Goal: Information Seeking & Learning: Find specific fact

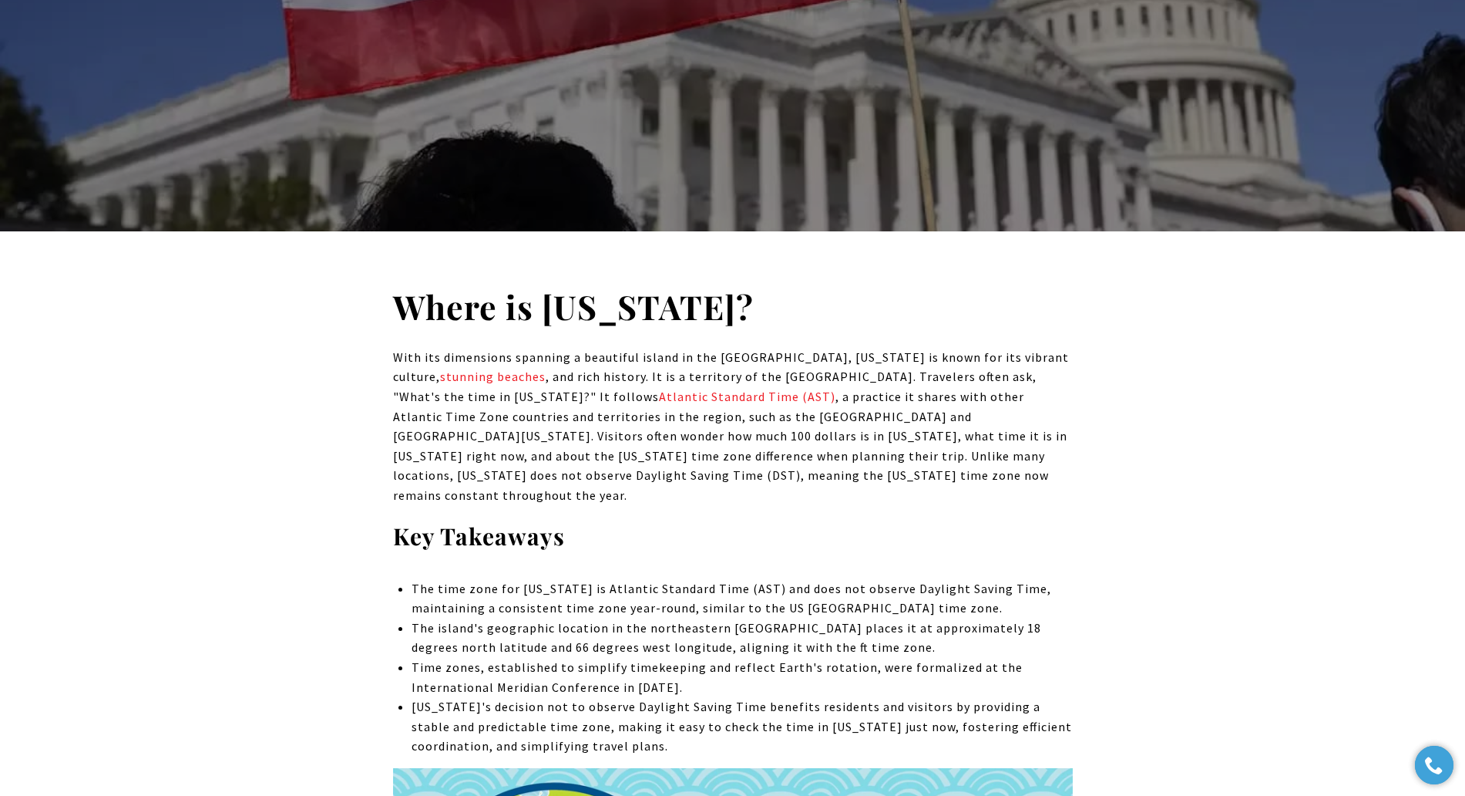
scroll to position [482, 0]
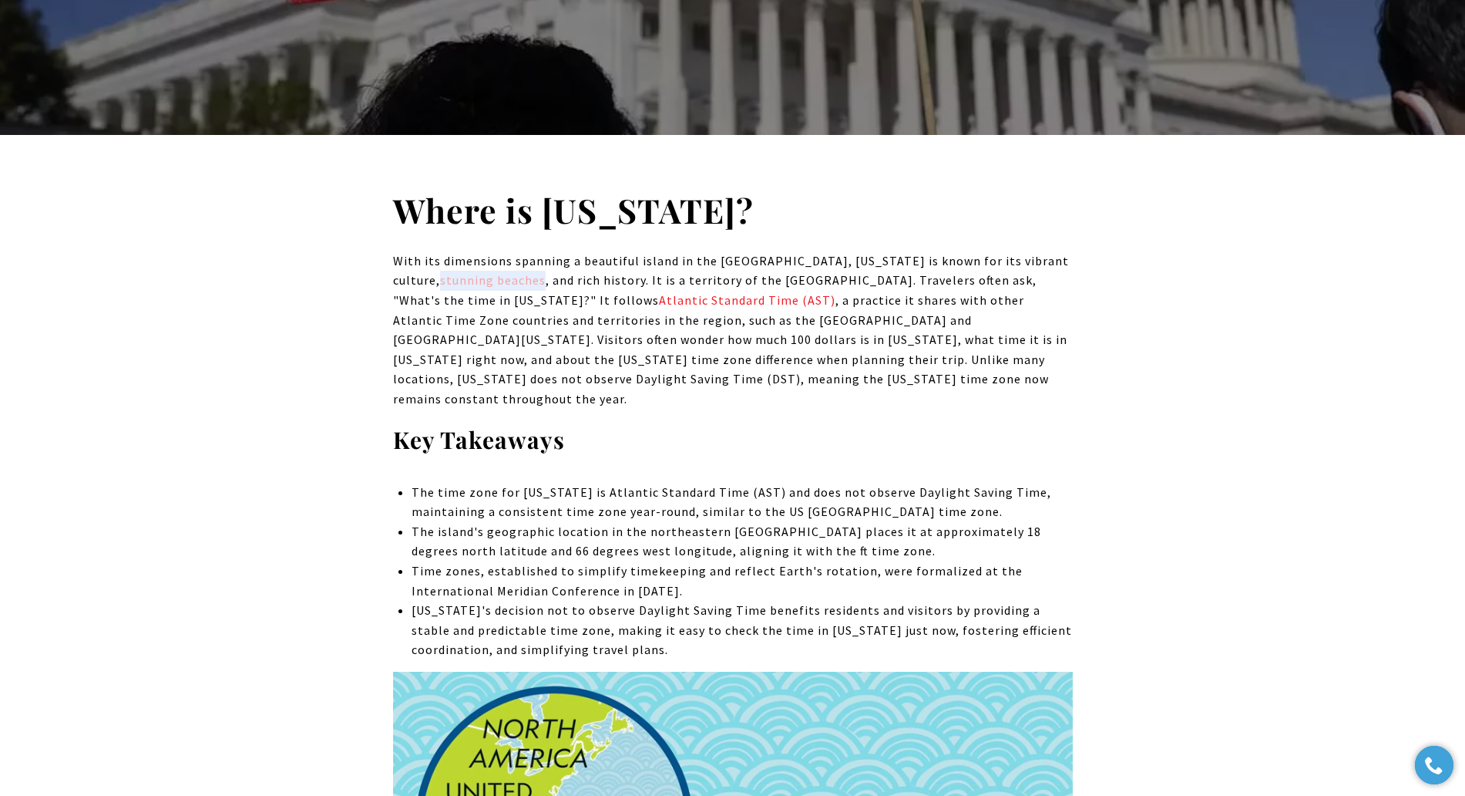
drag, startPoint x: 390, startPoint y: 281, endPoint x: 494, endPoint y: 283, distance: 104.1
copy span "stunning beaches"
drag, startPoint x: 707, startPoint y: 300, endPoint x: 537, endPoint y: 305, distance: 170.4
click at [537, 305] on p "With its dimensions spanning a beautiful island in the [GEOGRAPHIC_DATA], [US_S…" at bounding box center [733, 330] width 680 height 158
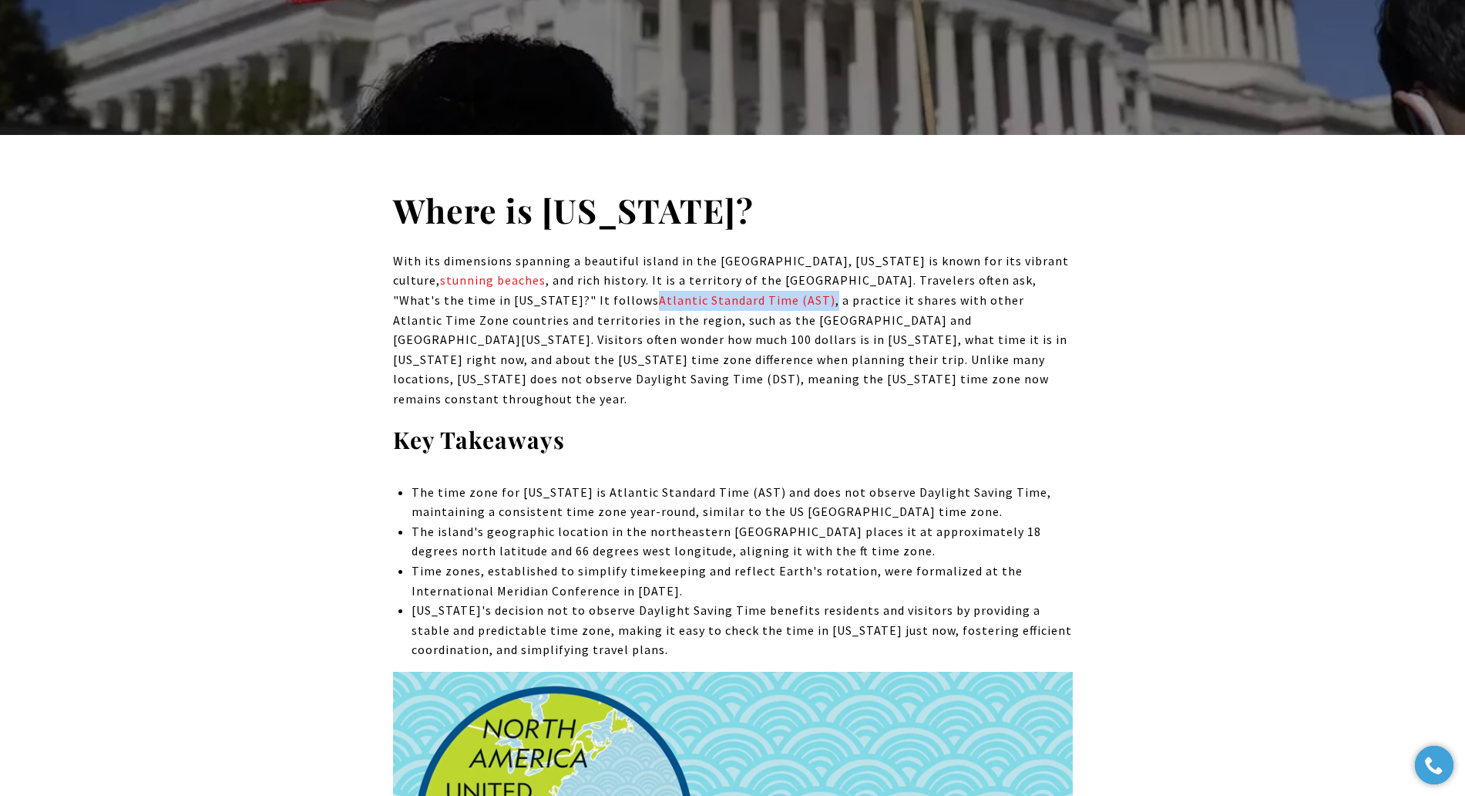
copy p "Atlantic Standard Time (AST) ,"
click at [735, 365] on span "Unlike many locations, [US_STATE] does not observe Daylight Saving Time (DST), …" at bounding box center [721, 379] width 656 height 55
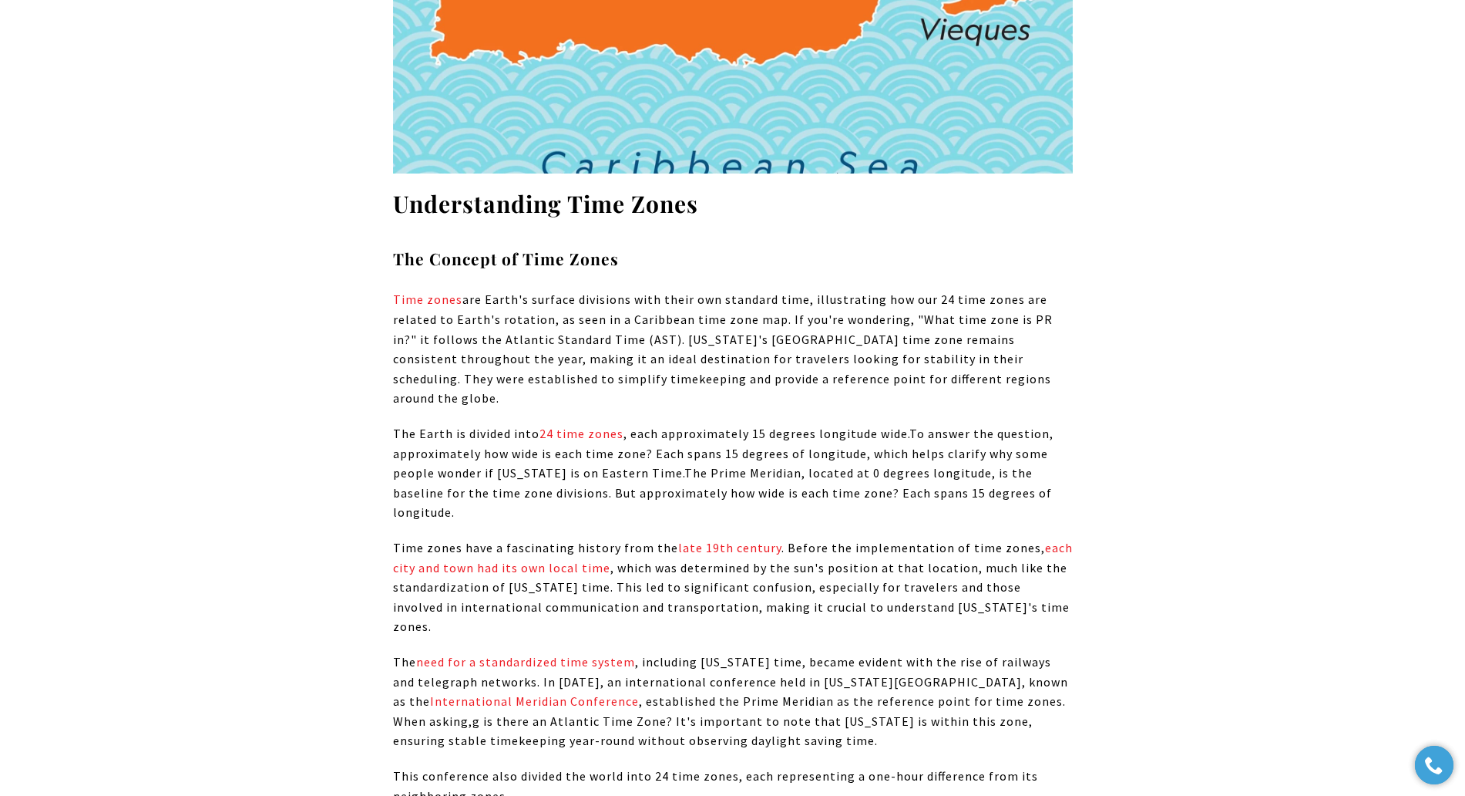
scroll to position [1734, 0]
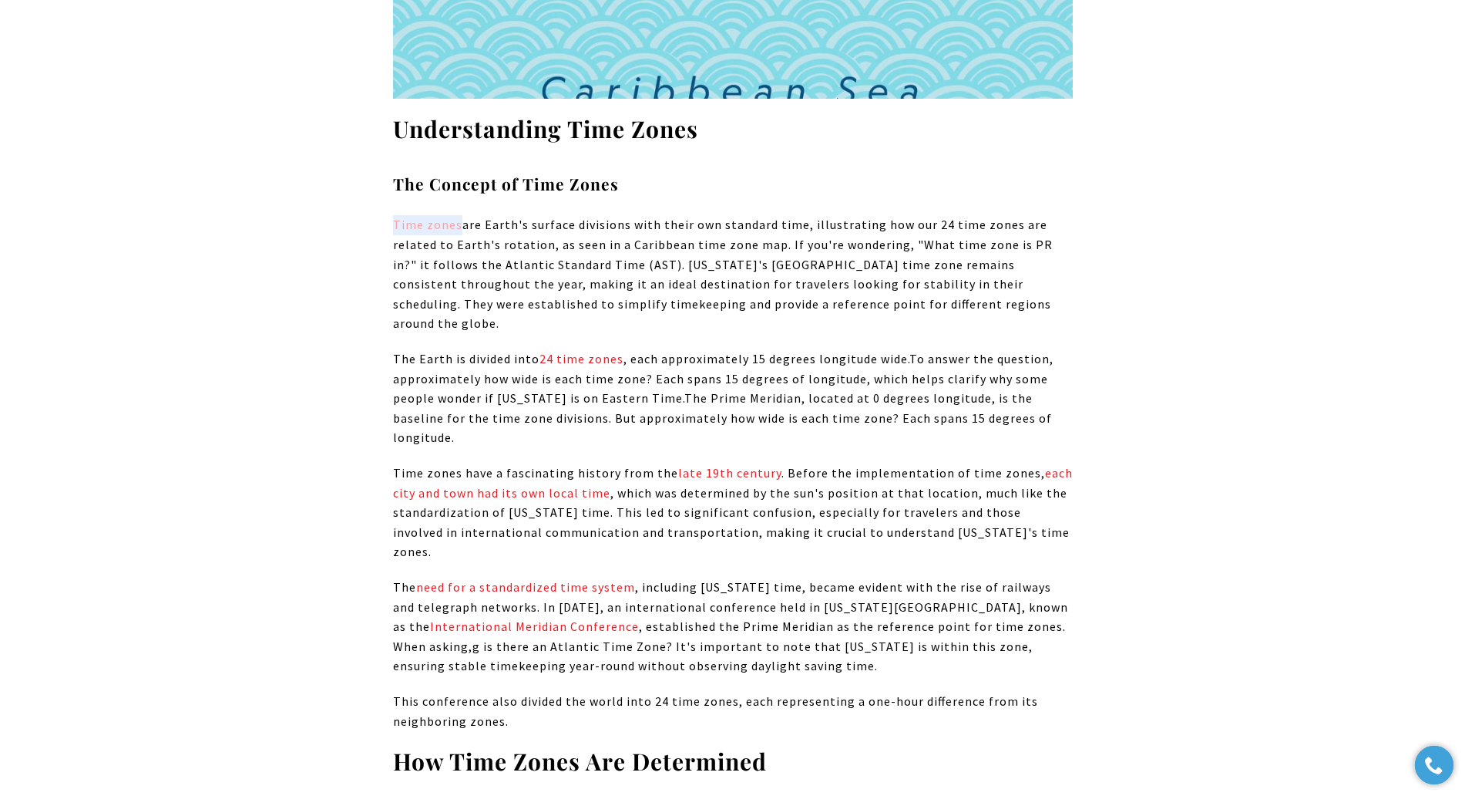
drag, startPoint x: 379, startPoint y: 204, endPoint x: 458, endPoint y: 211, distance: 78.9
copy link "Time zones"
drag, startPoint x: 537, startPoint y: 317, endPoint x: 620, endPoint y: 325, distance: 82.9
click at [620, 351] on span "The Earth is divided into 24 time zones , each approximately 15 degrees longitu…" at bounding box center [651, 358] width 516 height 15
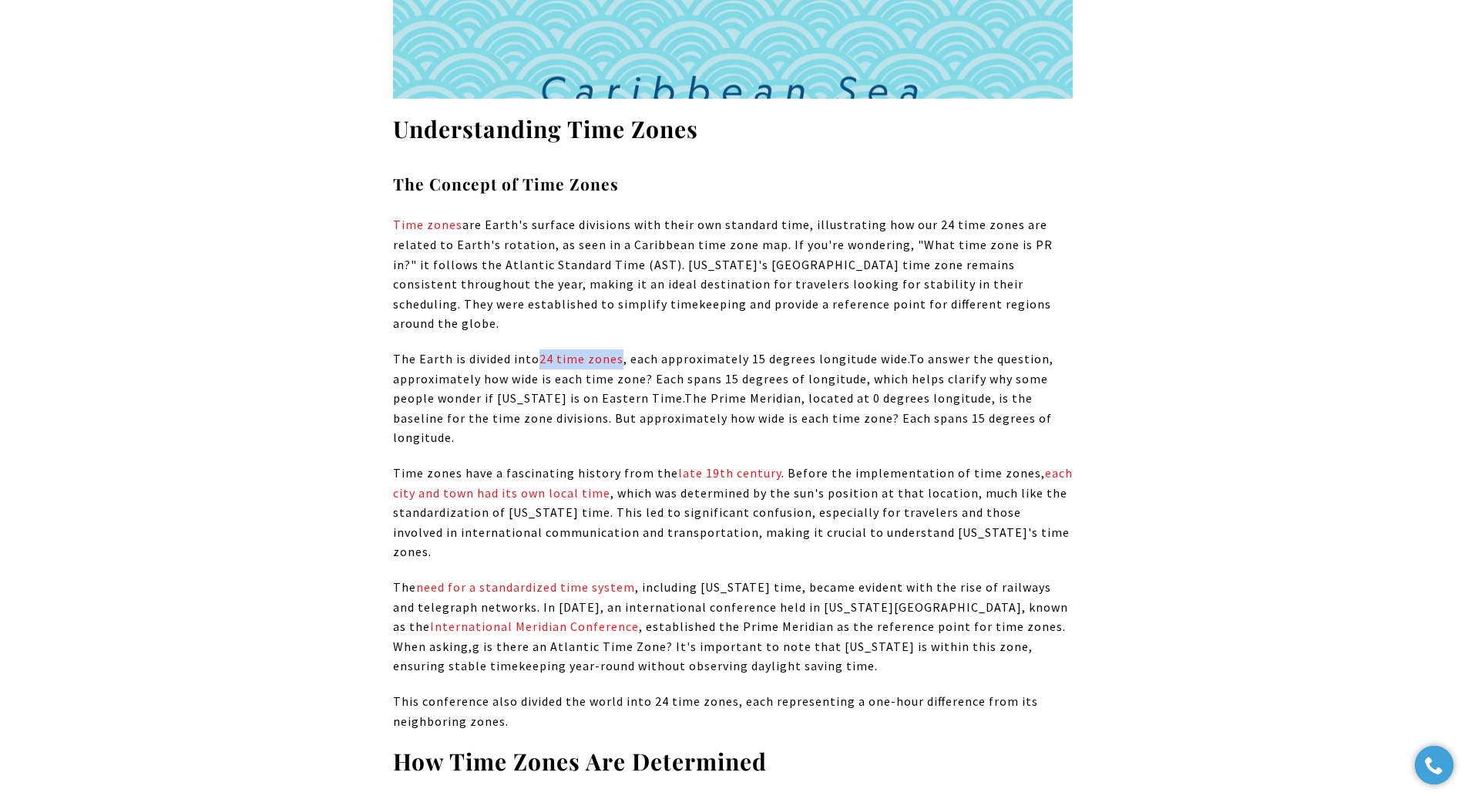
copy span "24 time zones"
drag, startPoint x: 771, startPoint y: 415, endPoint x: 670, endPoint y: 419, distance: 101.1
click at [670, 465] on span "Time zones have a fascinating history from the late 19th century . Before the i…" at bounding box center [733, 512] width 680 height 94
copy span "late 19th century ."
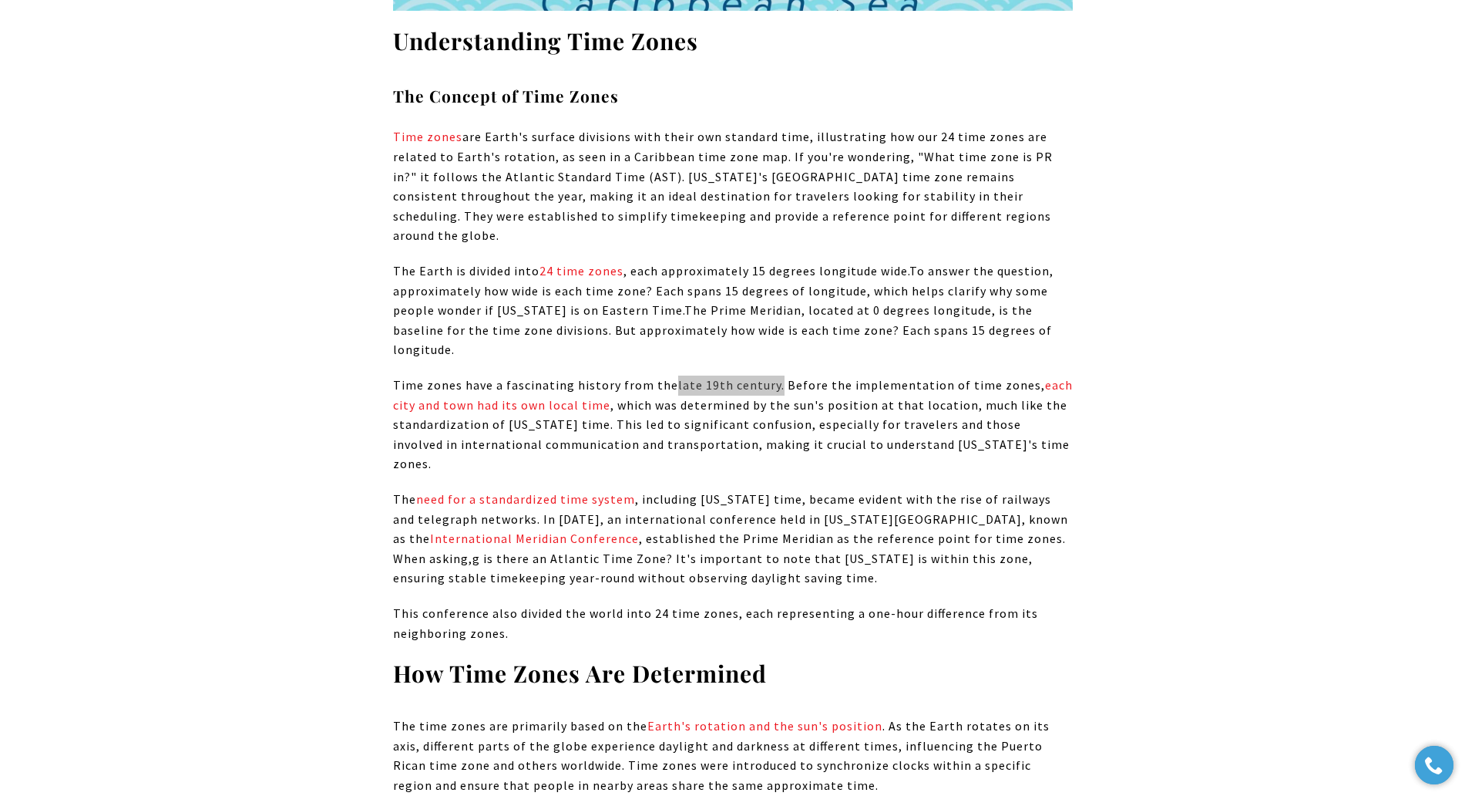
scroll to position [1927, 0]
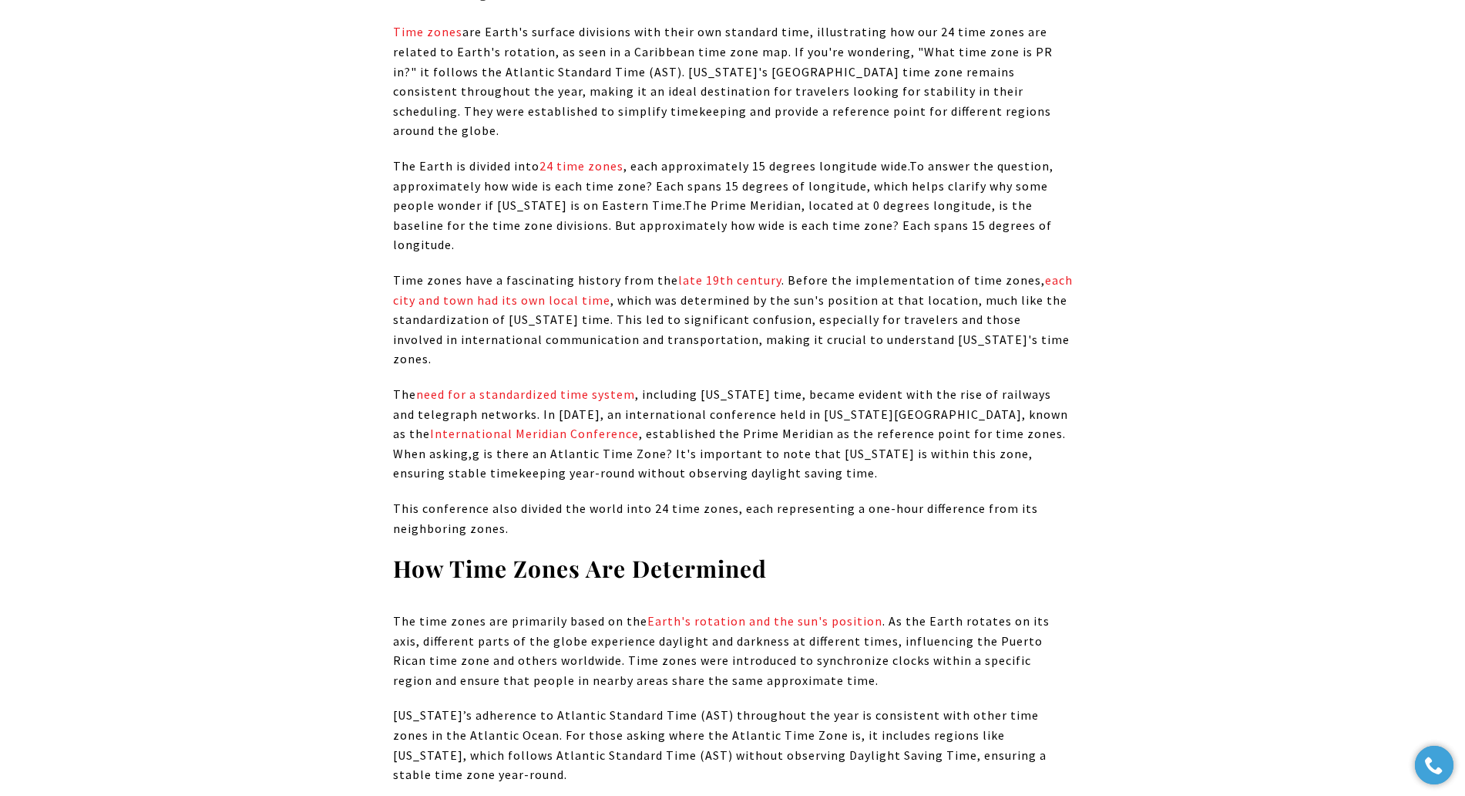
click at [763, 274] on span "Time zones have a fascinating history from the late 19th century . Before the i…" at bounding box center [733, 319] width 680 height 94
drag, startPoint x: 1022, startPoint y: 214, endPoint x: 601, endPoint y: 250, distance: 422.4
click at [604, 272] on span "Time zones have a fascinating history from the late 19th century . Before the i…" at bounding box center [733, 319] width 680 height 94
copy link "each city and town had its own local time"
click at [735, 385] on p "The need for a standardized time system , including [US_STATE] time, became evi…" at bounding box center [733, 434] width 680 height 99
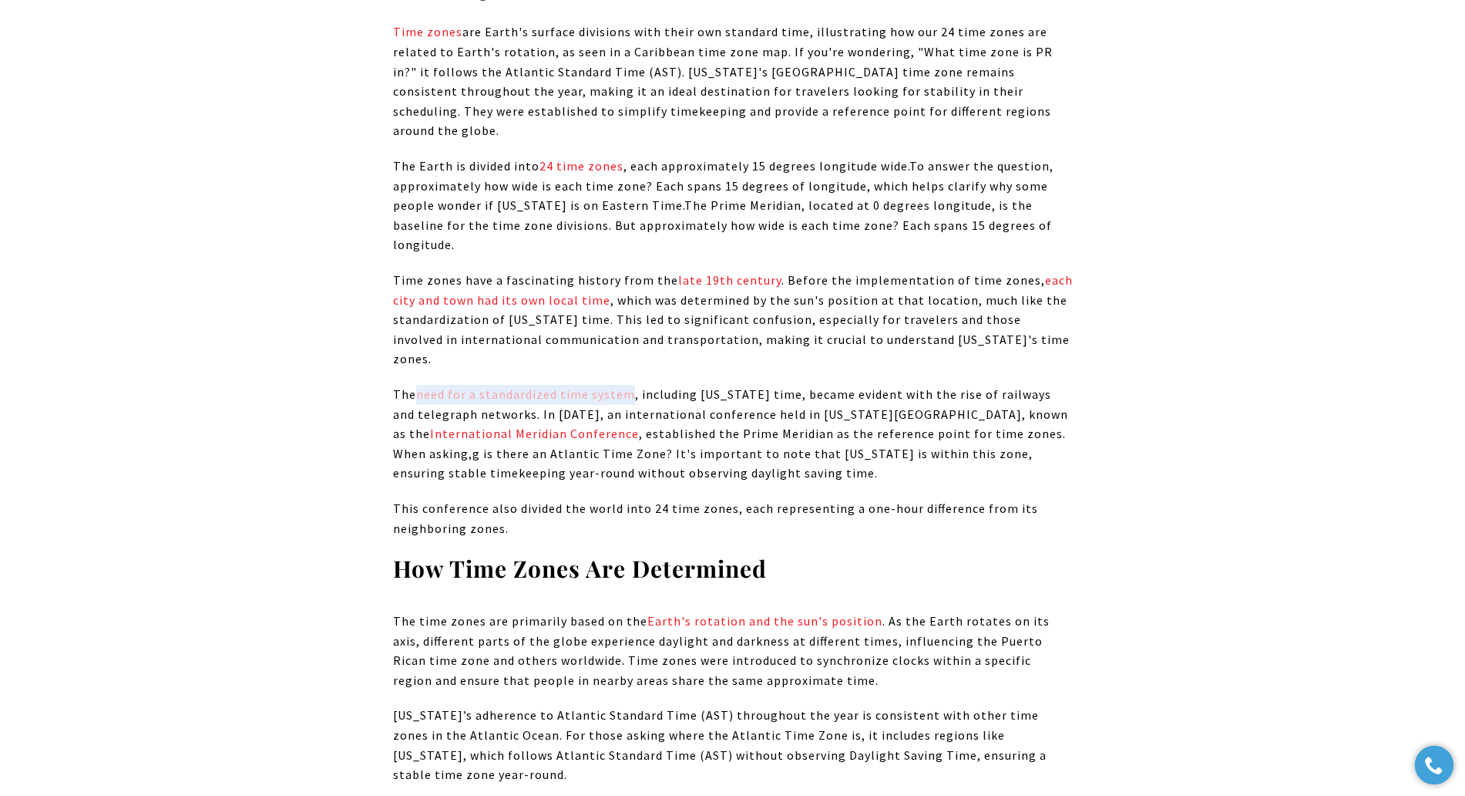
drag, startPoint x: 416, startPoint y: 313, endPoint x: 630, endPoint y: 319, distance: 213.6
click at [630, 385] on p "The need for a standardized time system , including [US_STATE] time, became evi…" at bounding box center [733, 434] width 680 height 99
copy link "need for a standardized time system"
click at [670, 385] on p "The need for a standardized time system , including [US_STATE] time, became evi…" at bounding box center [733, 434] width 680 height 99
click at [782, 385] on p "The need for a standardized time system , including [US_STATE] time, became evi…" at bounding box center [733, 434] width 680 height 99
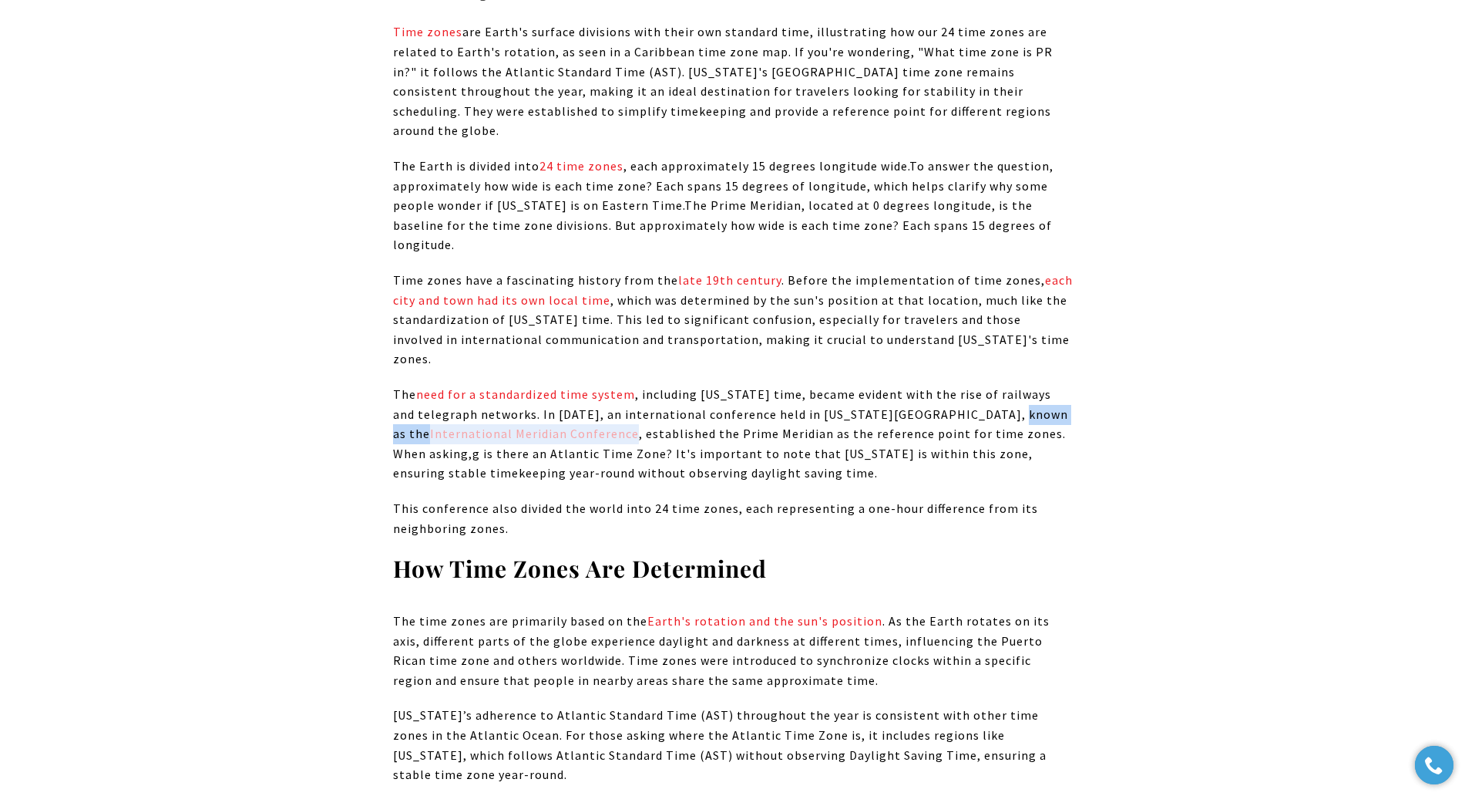
drag, startPoint x: 958, startPoint y: 331, endPoint x: 513, endPoint y: 359, distance: 446.5
click at [513, 385] on p "The need for a standardized time system , including [US_STATE] time, became evi…" at bounding box center [733, 434] width 680 height 99
copy p "International Meridian Conference"
click at [725, 385] on p "The need for a standardized time system , including [US_STATE] time, became evi…" at bounding box center [733, 434] width 680 height 99
click at [786, 385] on p "The need for a standardized time system , including [US_STATE] time, became evi…" at bounding box center [733, 434] width 680 height 99
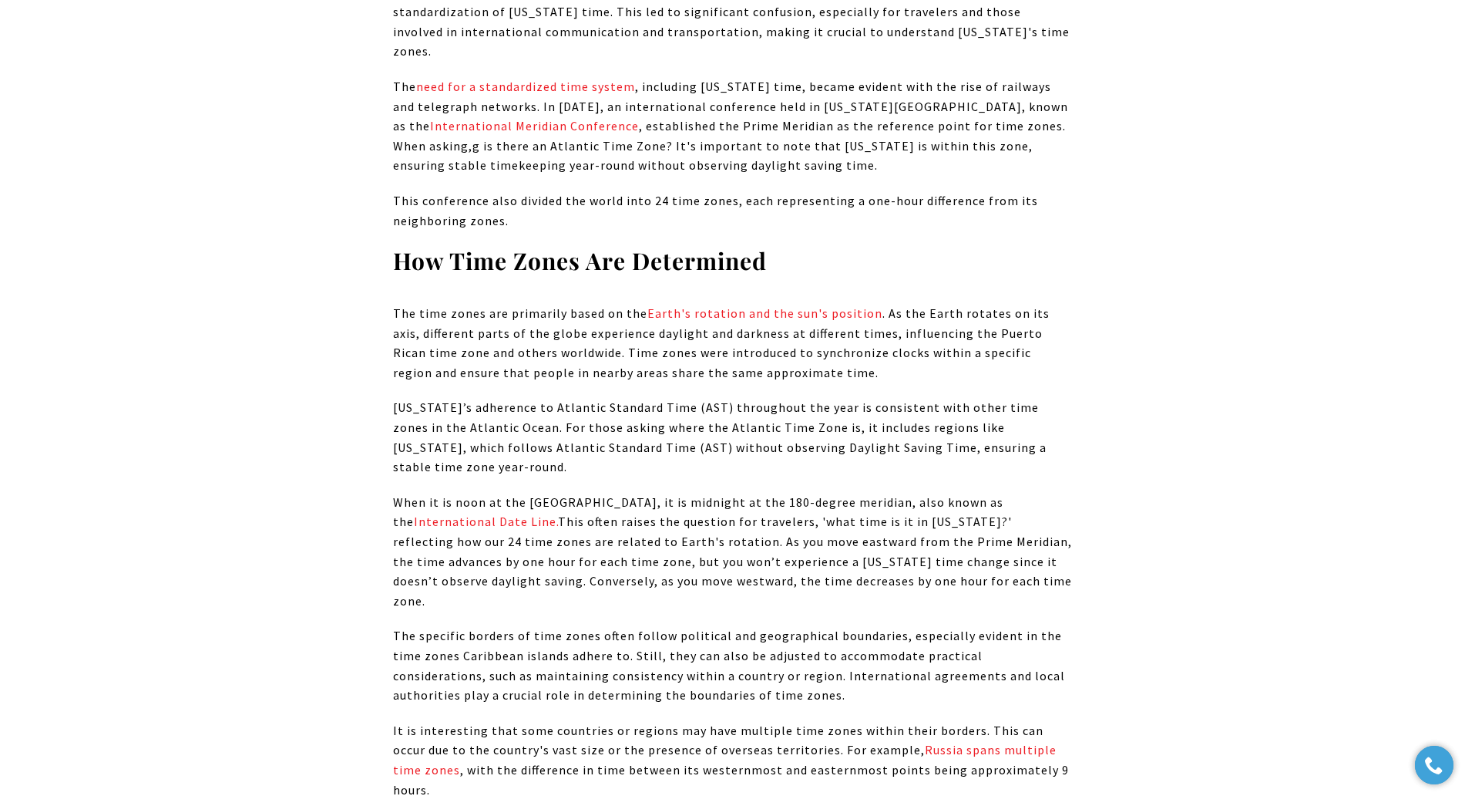
scroll to position [2313, 0]
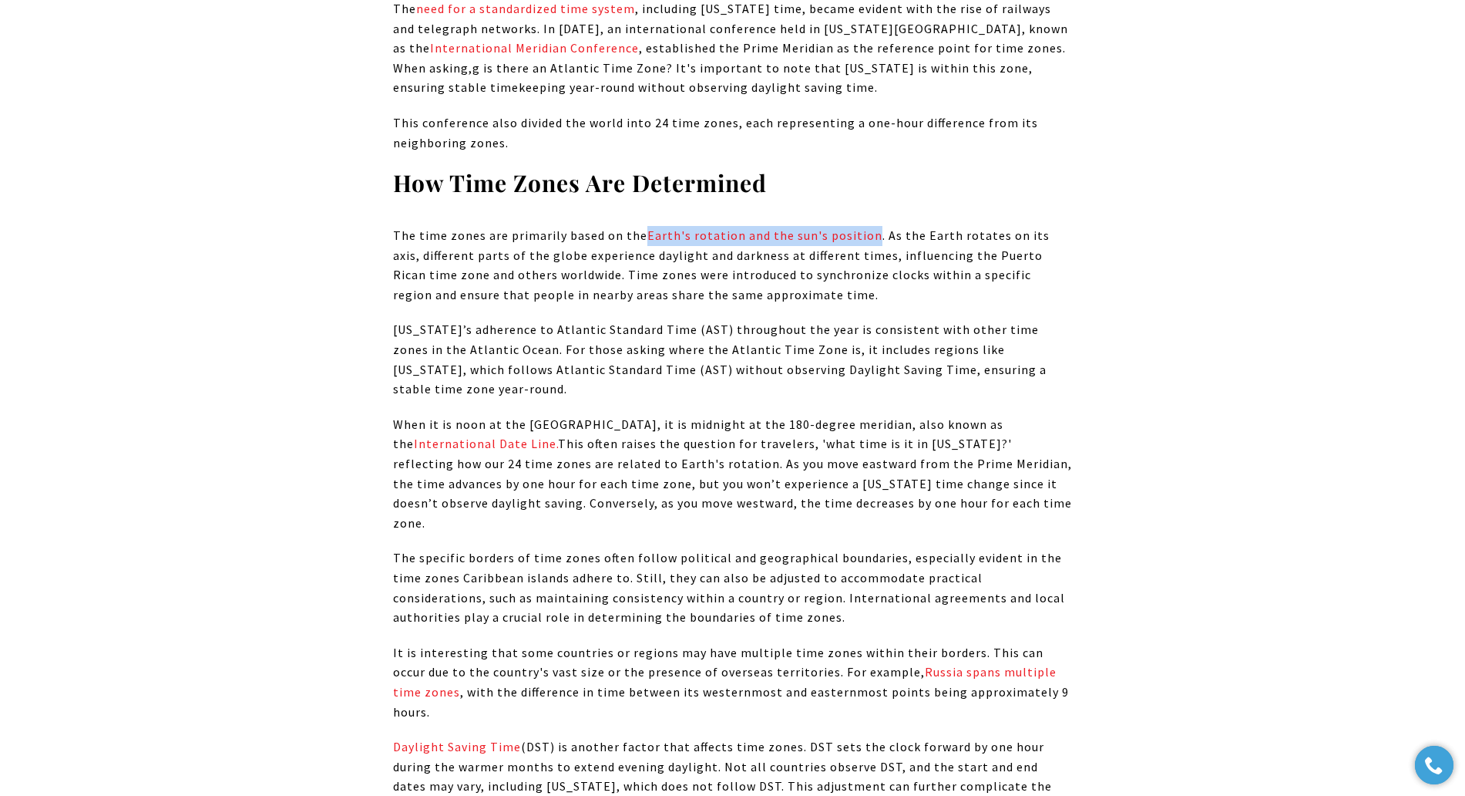
drag, startPoint x: 641, startPoint y: 151, endPoint x: 869, endPoint y: 159, distance: 228.3
click at [869, 227] on span "The time zones are primarily based on the Earth's rotation and the sun's positi…" at bounding box center [721, 264] width 657 height 75
copy span "Earth's rotation and the sun's position"
click at [696, 321] on span "[US_STATE]’s adherence to Atlantic Standard Time (AST) throughout the year is c…" at bounding box center [720, 358] width 654 height 75
drag, startPoint x: 973, startPoint y: 345, endPoint x: 449, endPoint y: 368, distance: 524.7
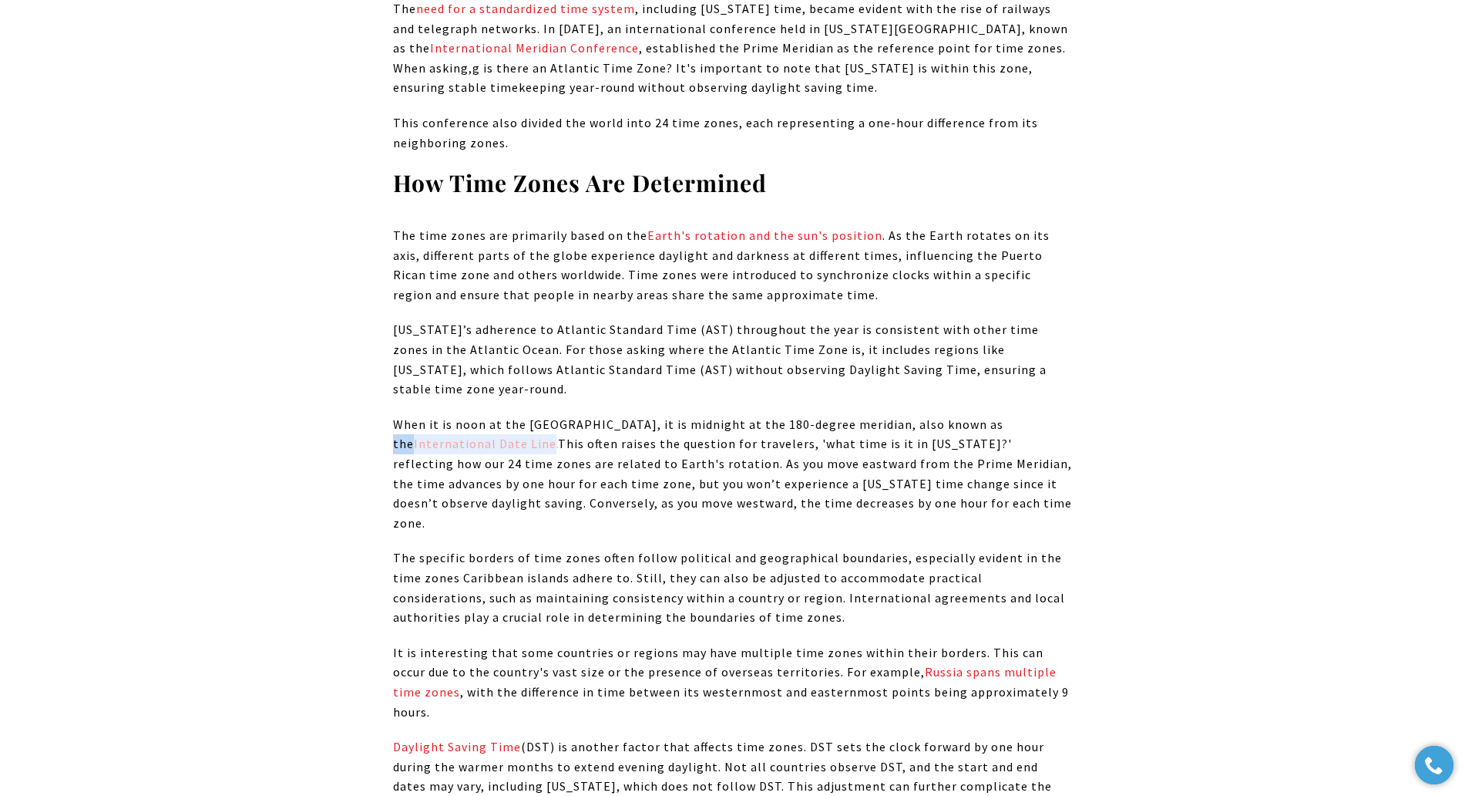
click at [449, 416] on span "When it is noon at the [GEOGRAPHIC_DATA], it is midnight at the 180-degree meri…" at bounding box center [732, 473] width 679 height 114
copy span "International Date Line"
click at [804, 420] on span "When it is noon at the [GEOGRAPHIC_DATA], it is midnight at the 180-degree meri…" at bounding box center [732, 473] width 679 height 114
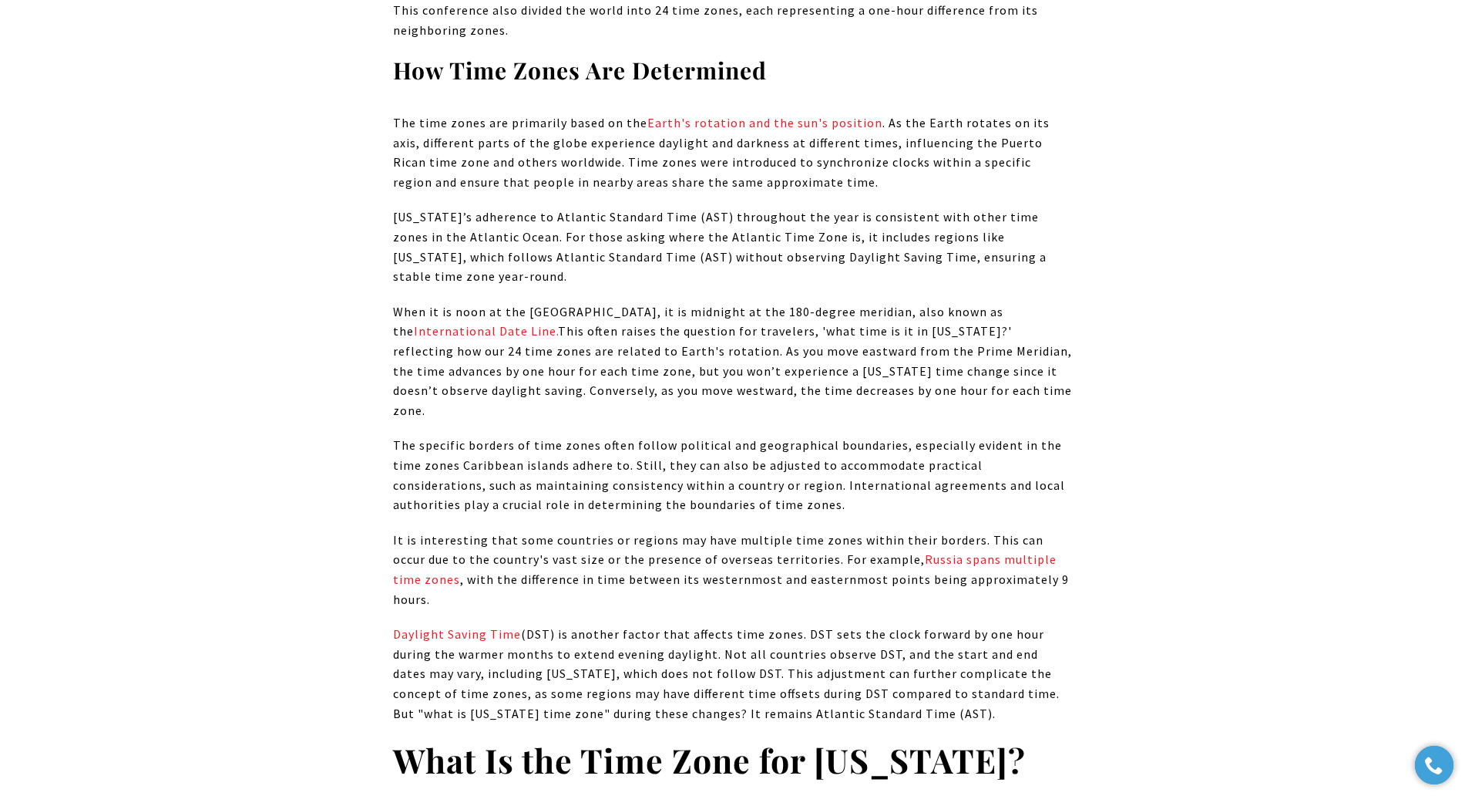
scroll to position [2505, 0]
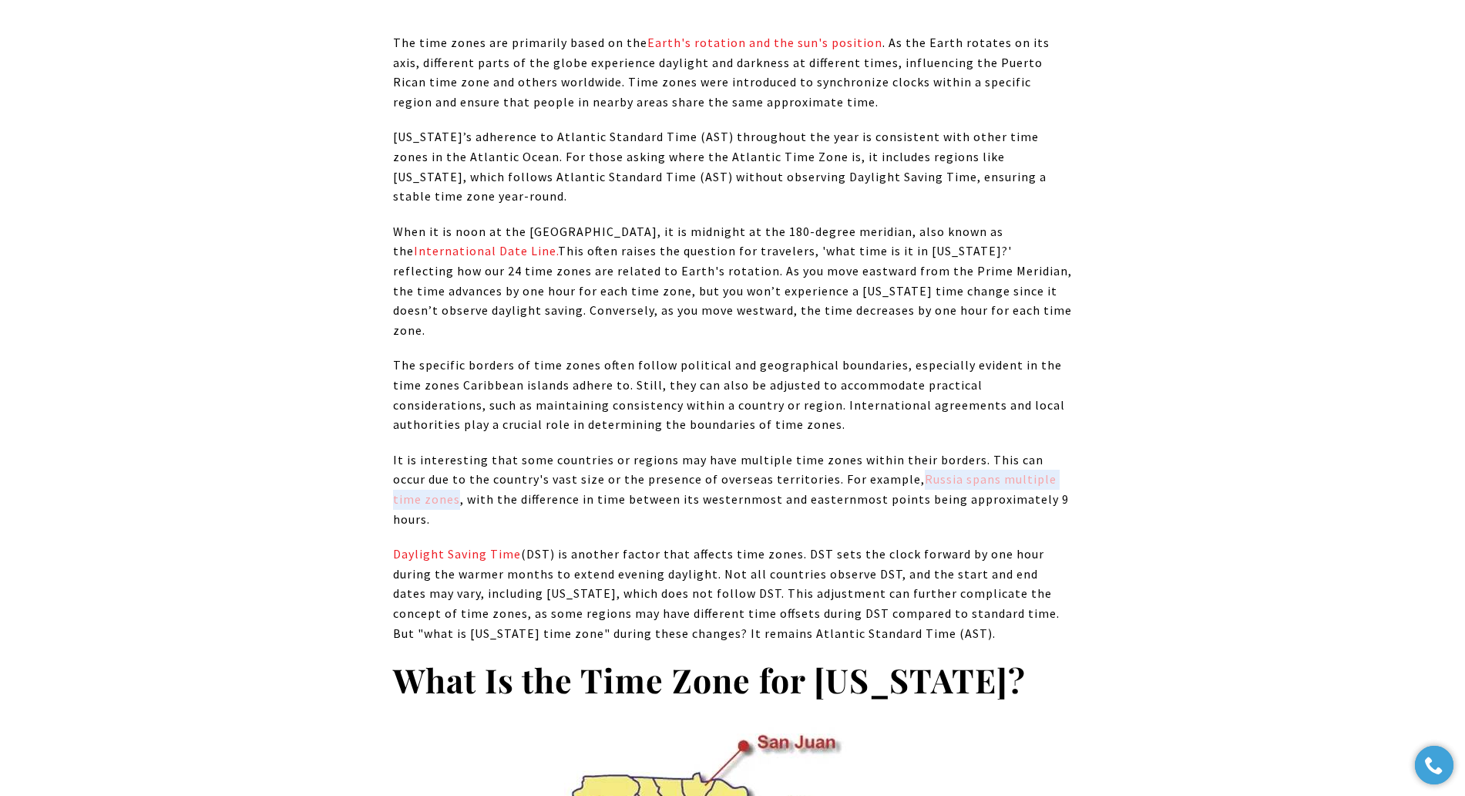
drag, startPoint x: 875, startPoint y: 382, endPoint x: 426, endPoint y: 399, distance: 449.7
click at [426, 452] on span "It is interesting that some countries or regions may have multiple time zones w…" at bounding box center [731, 489] width 676 height 75
click at [567, 546] on span "Daylight Saving Time (DST) is another factor that affects time zones. DST sets …" at bounding box center [726, 593] width 667 height 94
drag, startPoint x: 518, startPoint y: 436, endPoint x: 375, endPoint y: 442, distance: 142.7
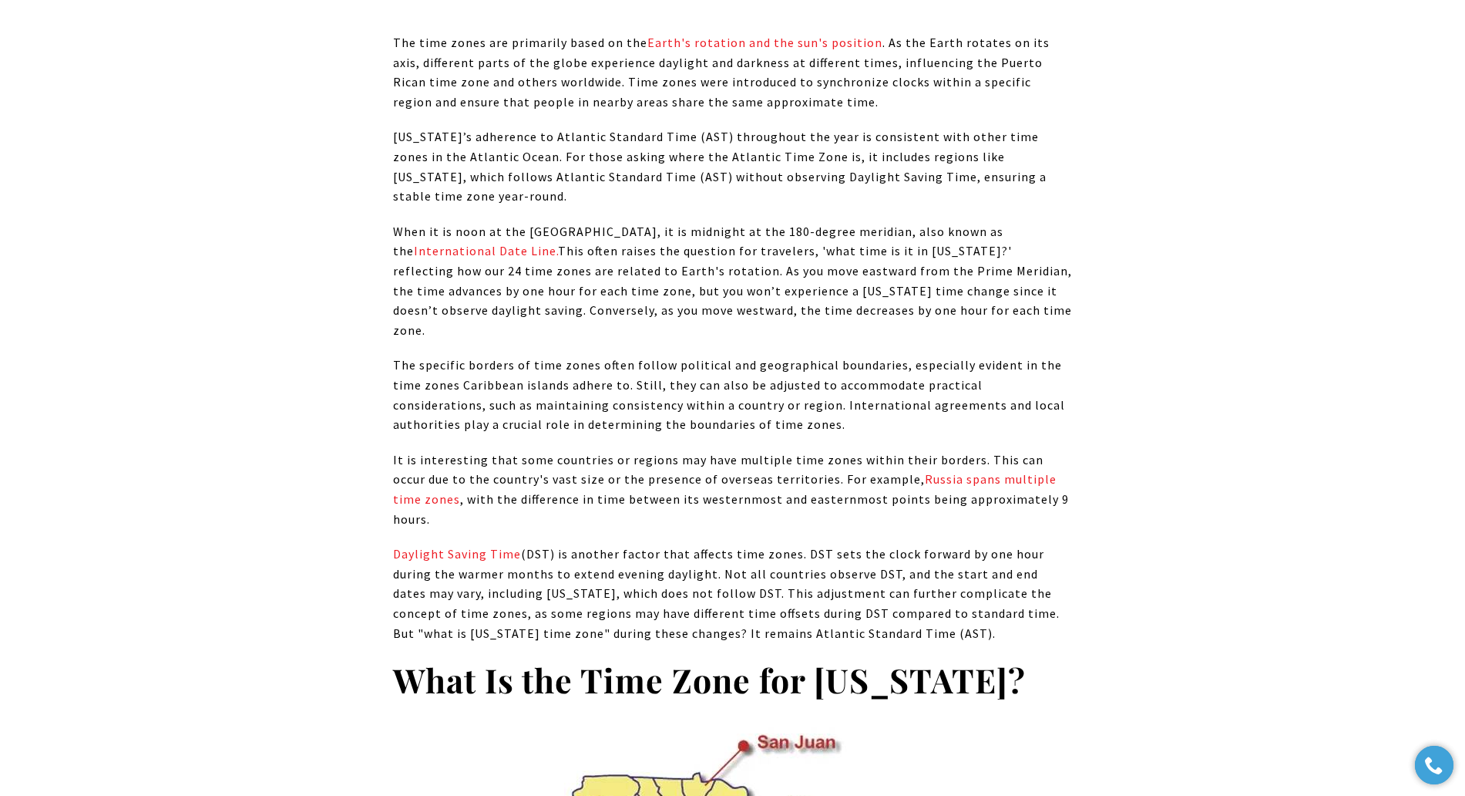
click at [657, 452] on span "It is interesting that some countries or regions may have multiple time zones w…" at bounding box center [731, 489] width 676 height 75
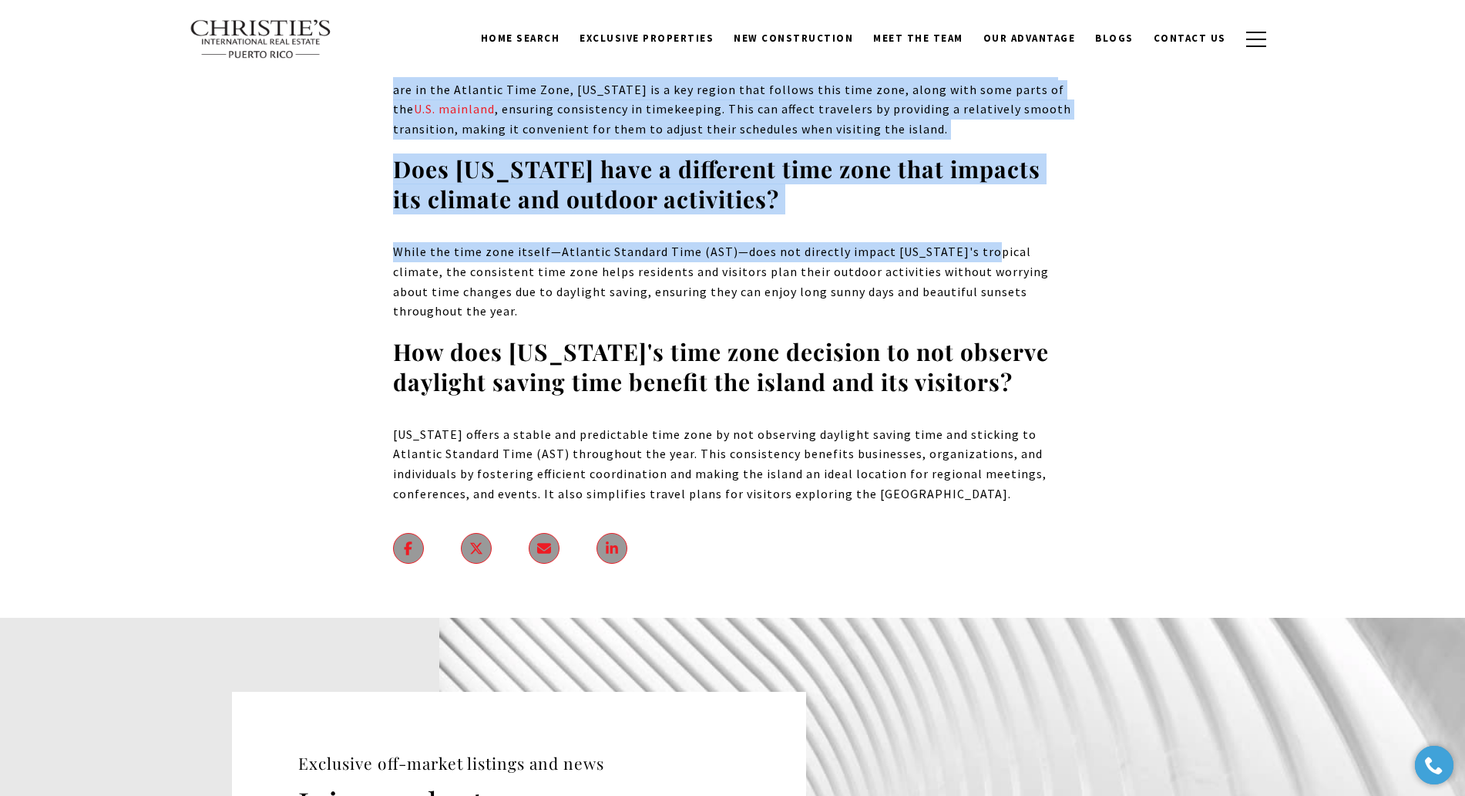
scroll to position [11618, 0]
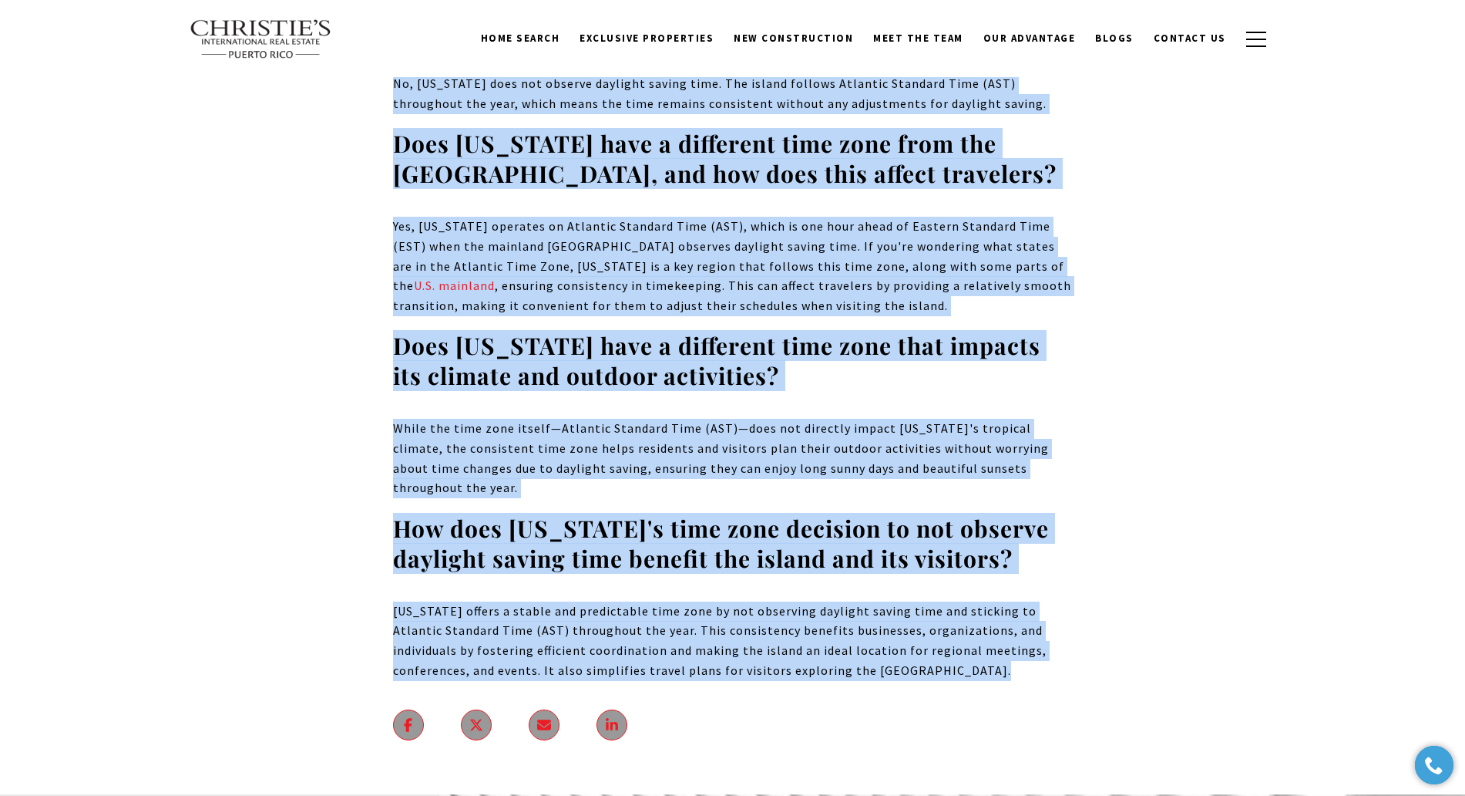
drag, startPoint x: 438, startPoint y: 292, endPoint x: 917, endPoint y: 351, distance: 482.3
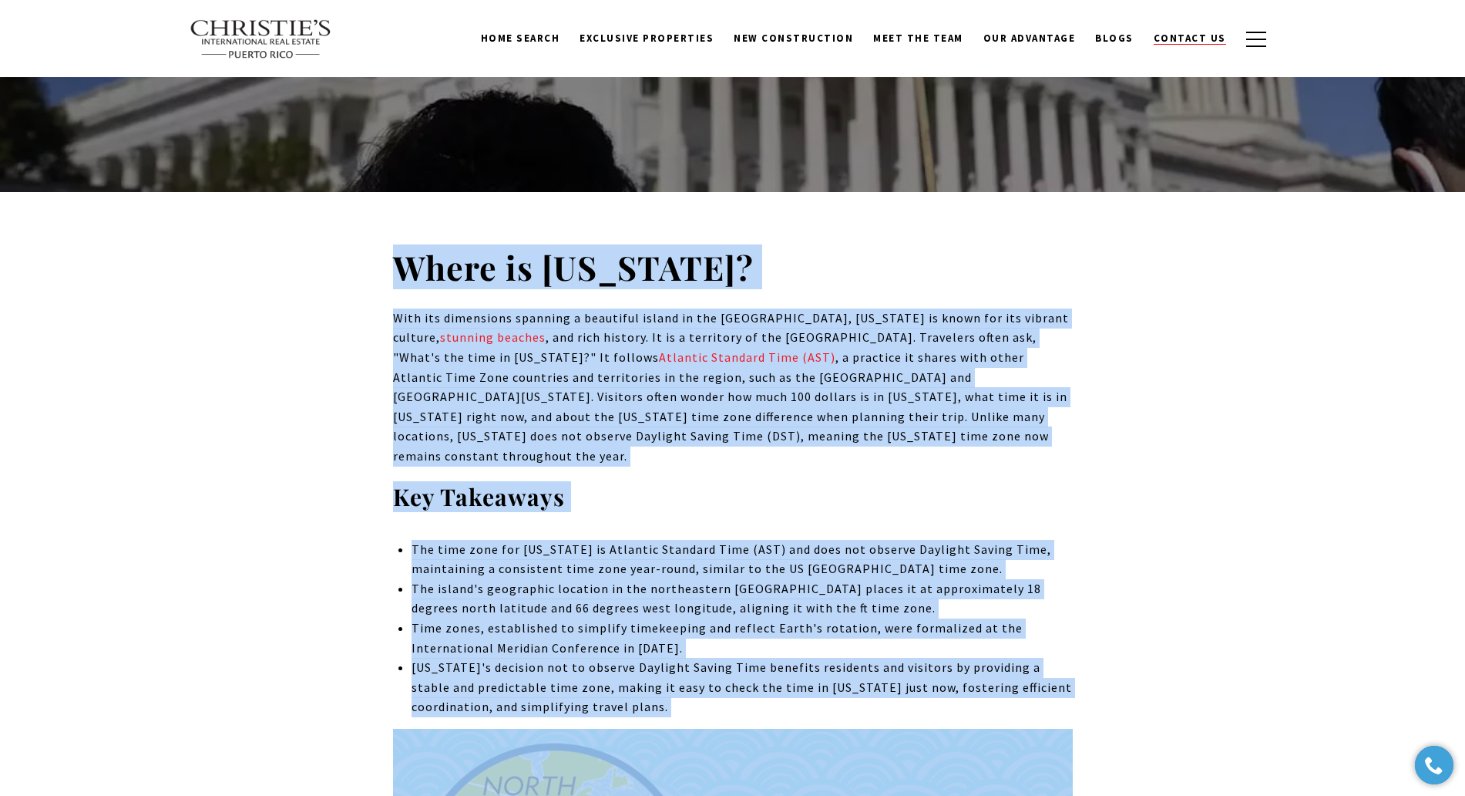
scroll to position [142, 0]
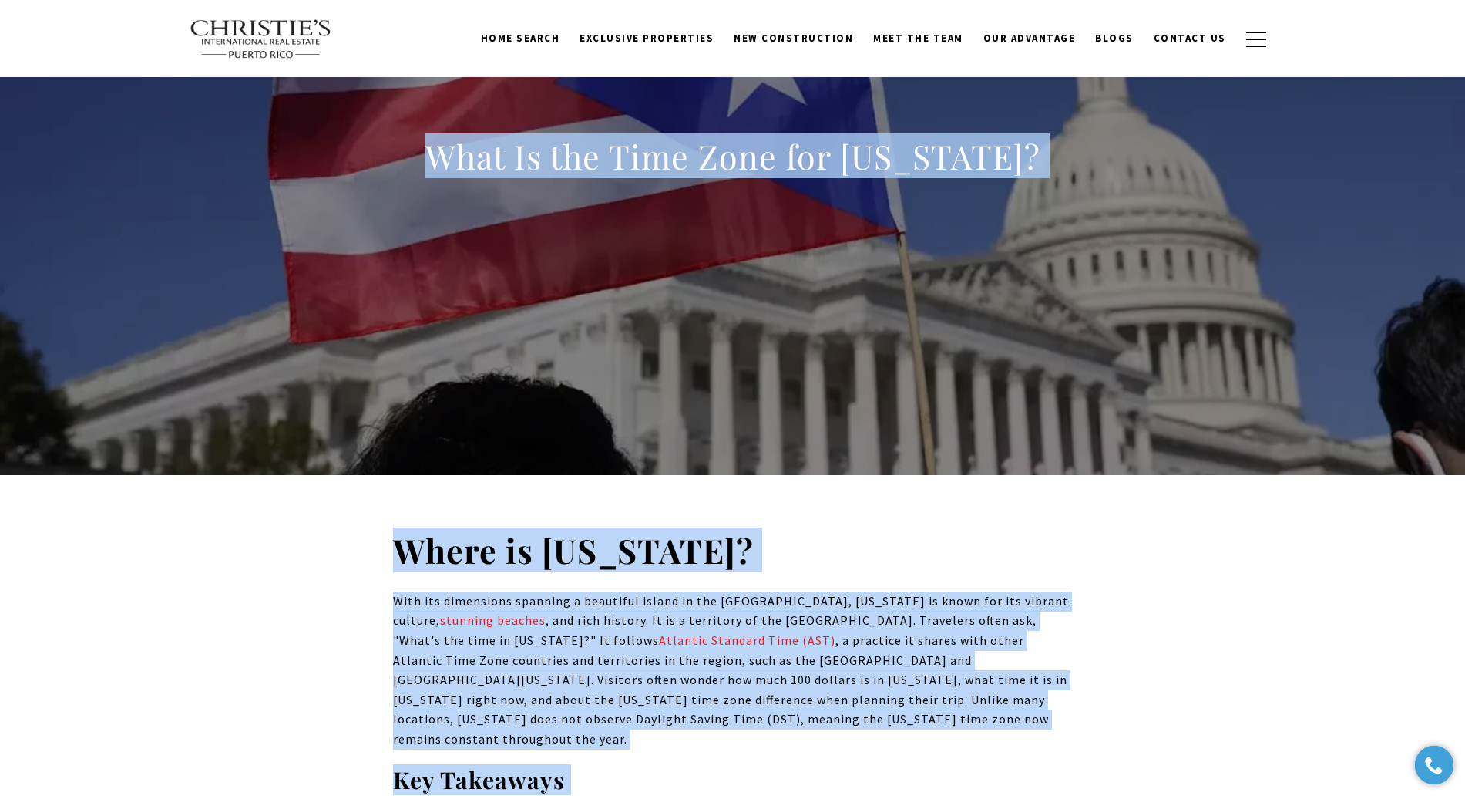
drag, startPoint x: 278, startPoint y: 590, endPoint x: 274, endPoint y: 600, distance: 10.7
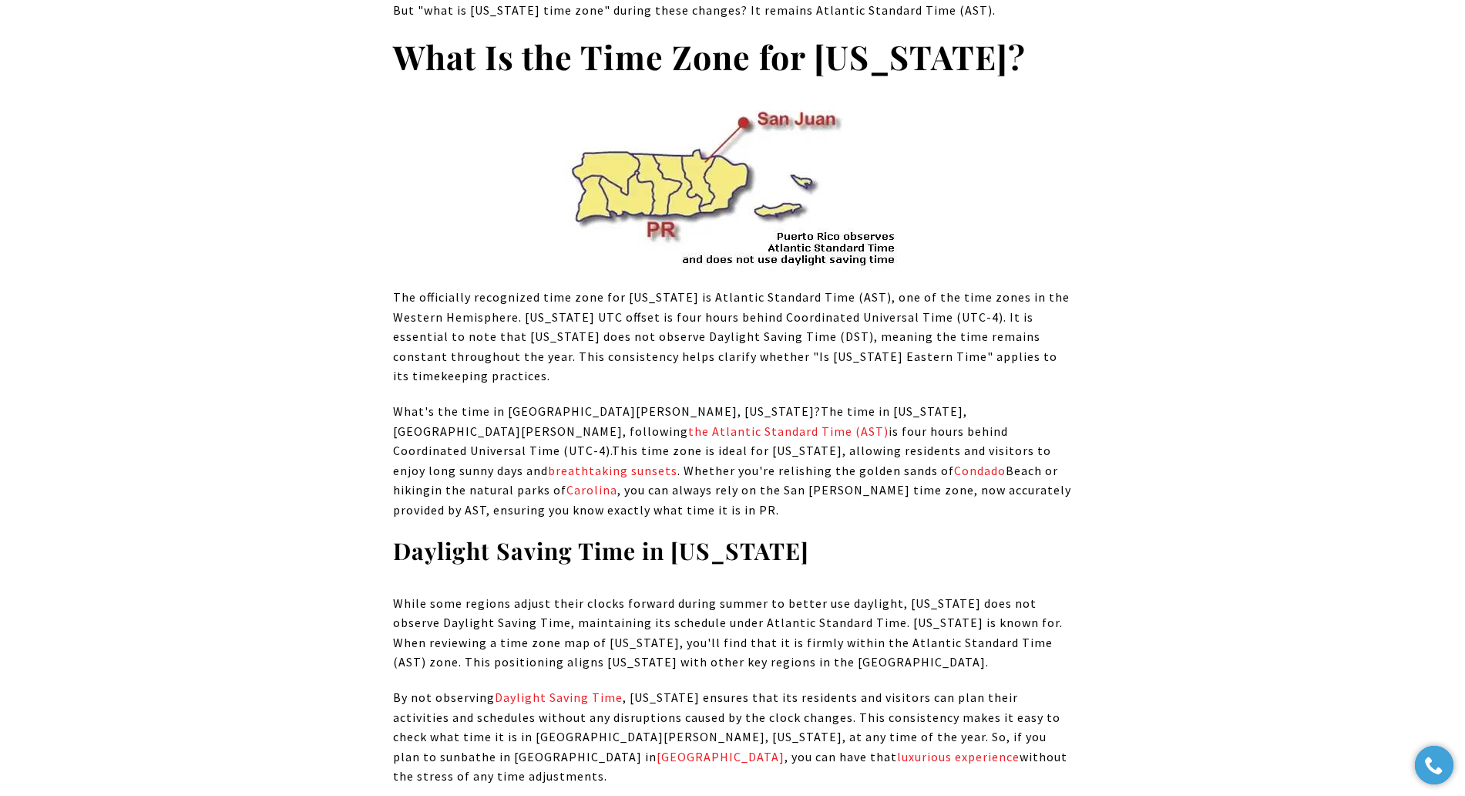
scroll to position [3129, 0]
click at [862, 402] on span "The time in [US_STATE], [GEOGRAPHIC_DATA][PERSON_NAME], following the Atlantic …" at bounding box center [732, 459] width 678 height 114
drag, startPoint x: 863, startPoint y: 294, endPoint x: 425, endPoint y: 313, distance: 439.0
click at [425, 402] on span "The time in [US_STATE], [GEOGRAPHIC_DATA][PERSON_NAME], following the Atlantic …" at bounding box center [700, 429] width 615 height 55
click at [620, 402] on span "The time in [US_STATE], [GEOGRAPHIC_DATA][PERSON_NAME], following the Atlantic …" at bounding box center [700, 429] width 615 height 55
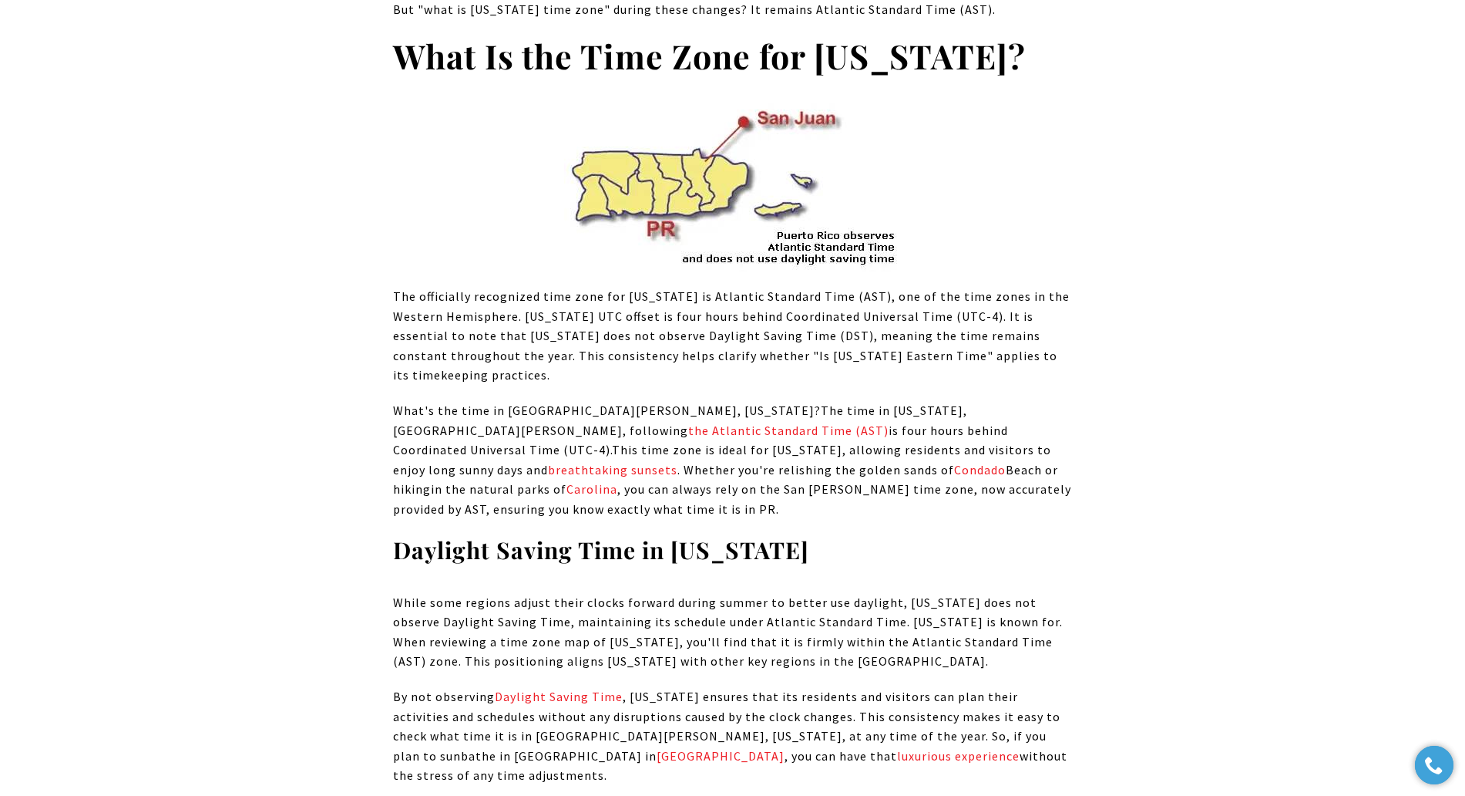
drag, startPoint x: 693, startPoint y: 328, endPoint x: 819, endPoint y: 335, distance: 125.8
click at [819, 402] on span "The time in [US_STATE], [GEOGRAPHIC_DATA][PERSON_NAME], following the Atlantic …" at bounding box center [732, 459] width 678 height 114
click at [569, 402] on span "The time in [US_STATE], [GEOGRAPHIC_DATA][PERSON_NAME], following the Atlantic …" at bounding box center [700, 429] width 615 height 55
click at [796, 534] on strong "Daylight Saving Time in [US_STATE]" at bounding box center [601, 549] width 416 height 31
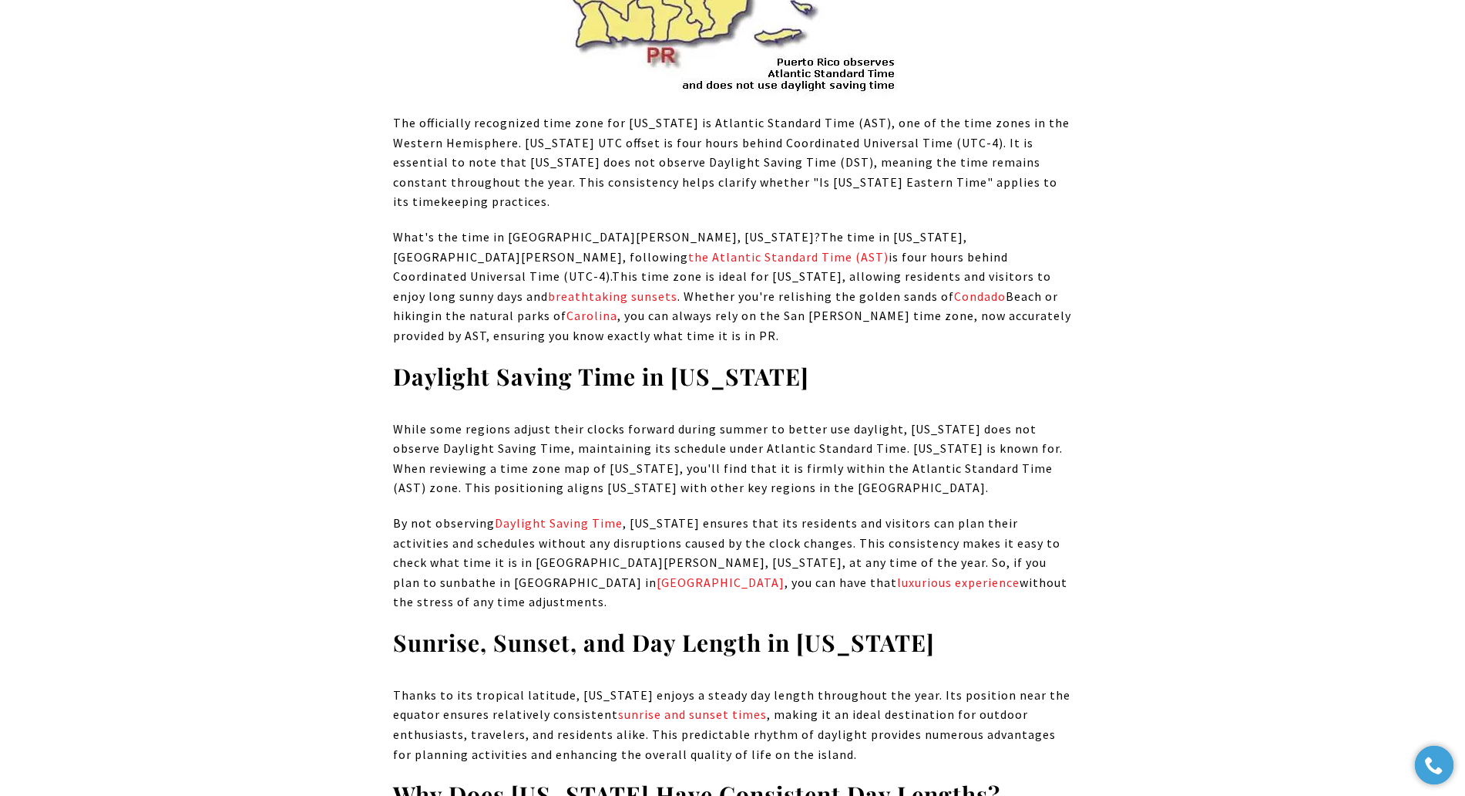
scroll to position [3322, 0]
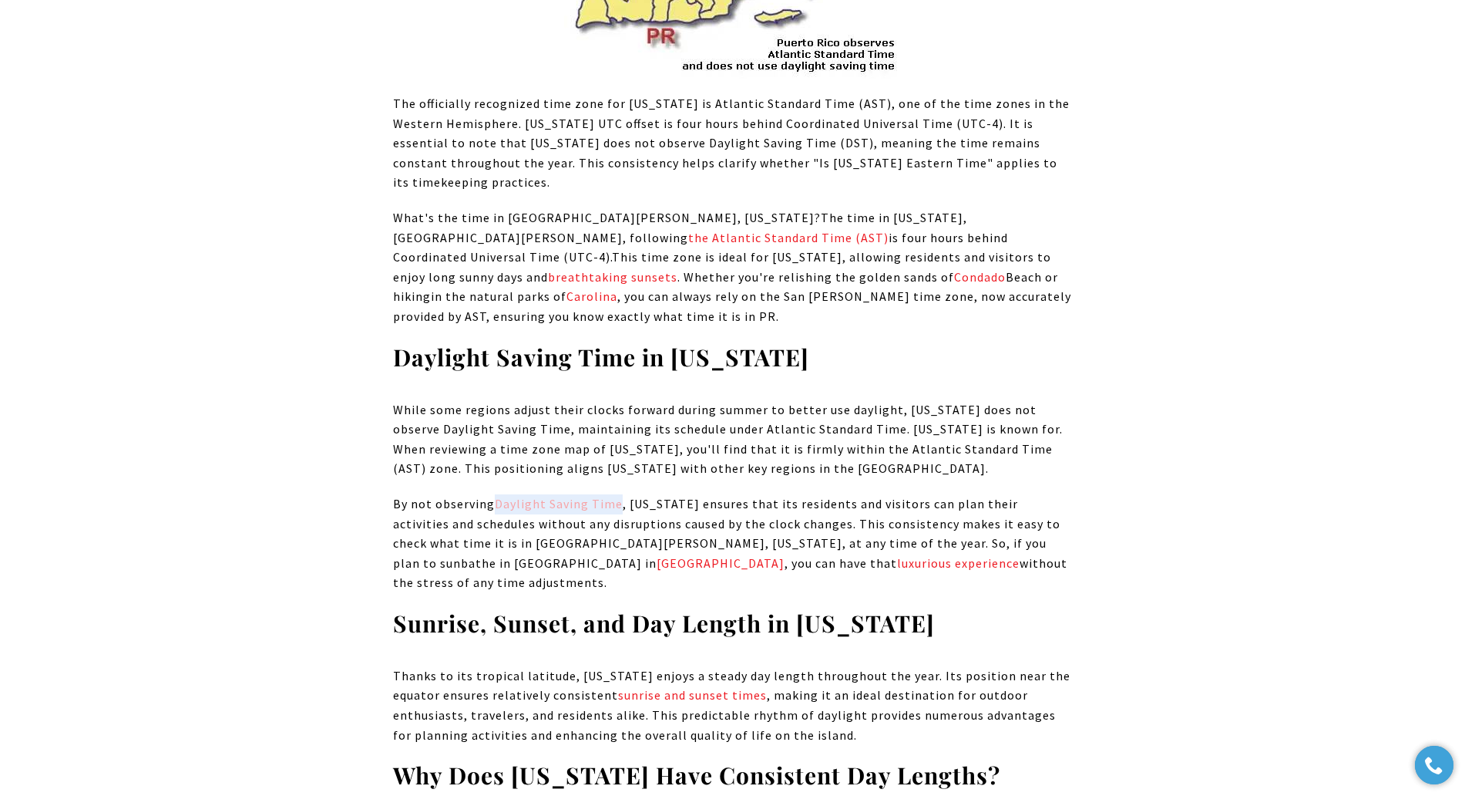
drag, startPoint x: 490, startPoint y: 365, endPoint x: 617, endPoint y: 361, distance: 127.3
click at [617, 494] on p "By not observing Daylight Saving Time , [US_STATE] ensures that its residents a…" at bounding box center [733, 543] width 680 height 99
click at [718, 496] on span ", [US_STATE] ensures that its residents and visitors can plan their activities …" at bounding box center [730, 543] width 675 height 94
click at [760, 496] on span ", [US_STATE] ensures that its residents and visitors can plan their activities …" at bounding box center [730, 543] width 675 height 94
drag, startPoint x: 499, startPoint y: 422, endPoint x: 620, endPoint y: 426, distance: 121.1
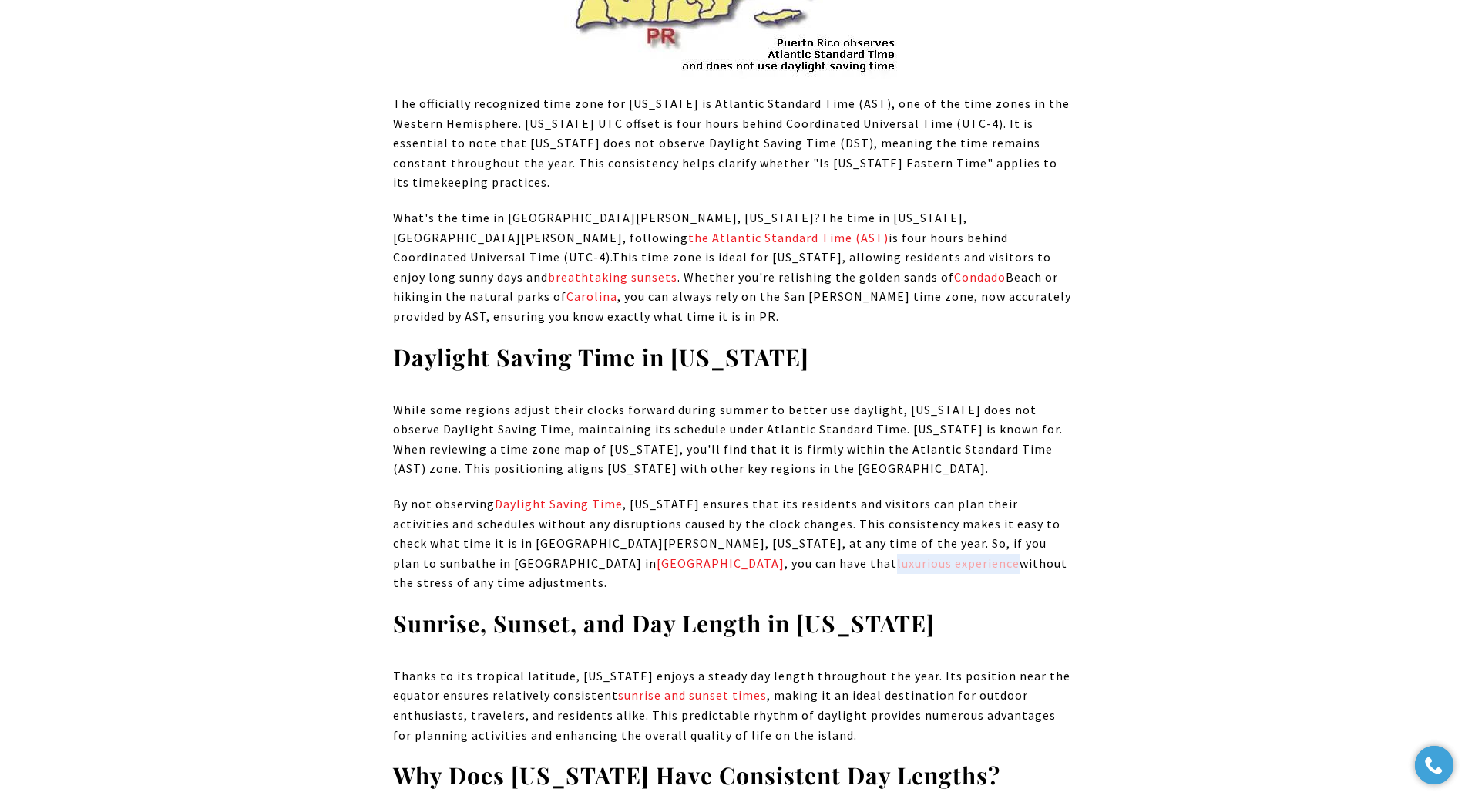
click at [620, 496] on span ", [US_STATE] ensures that its residents and visitors can plan their activities …" at bounding box center [730, 543] width 675 height 94
click at [821, 496] on span ", [US_STATE] ensures that its residents and visitors can plan their activities …" at bounding box center [730, 543] width 675 height 94
click at [790, 494] on p "By not observing Daylight Saving Time , [US_STATE] ensures that its residents a…" at bounding box center [733, 543] width 680 height 99
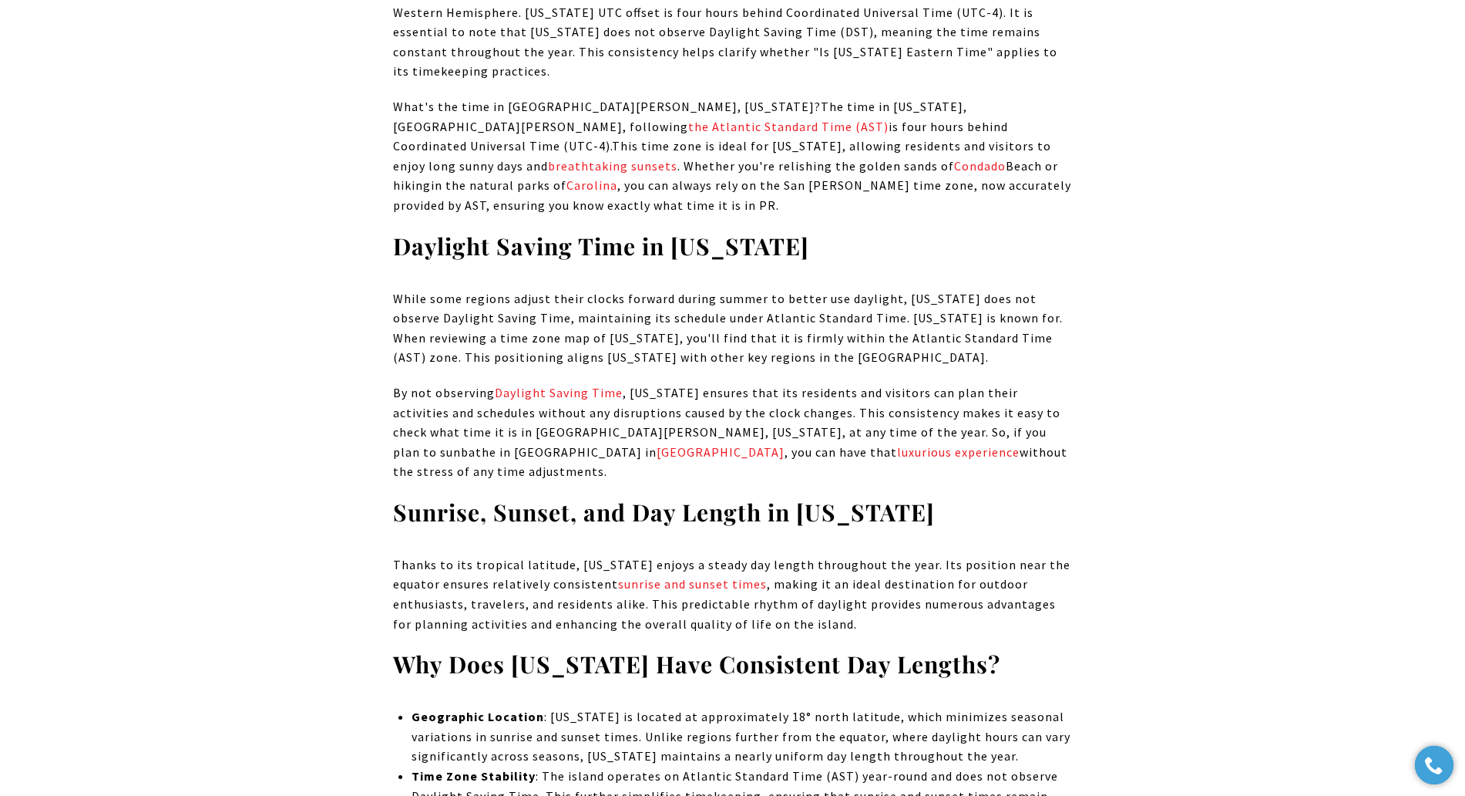
scroll to position [3514, 0]
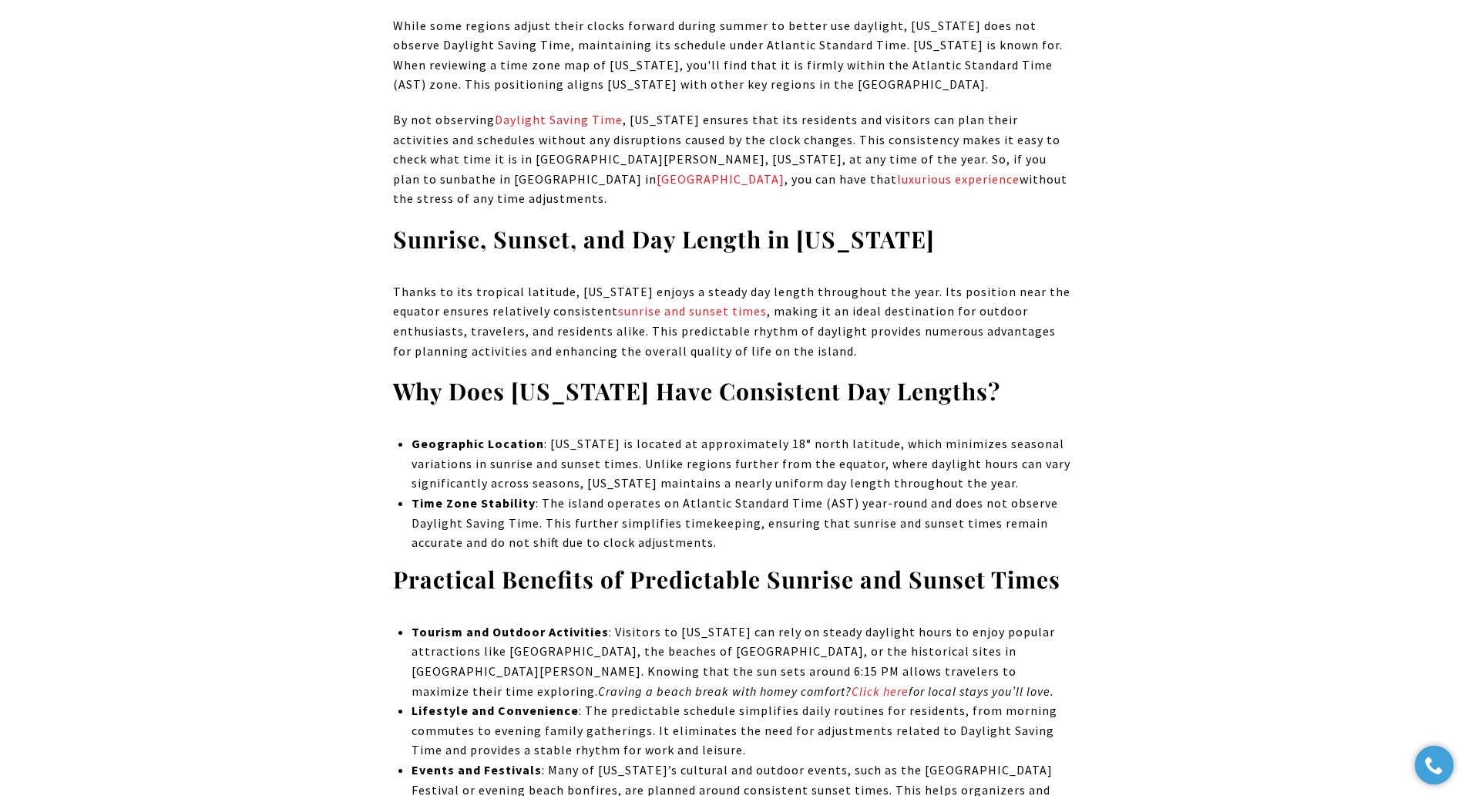
scroll to position [3707, 0]
drag, startPoint x: 611, startPoint y: 148, endPoint x: 756, endPoint y: 157, distance: 145.2
click at [756, 281] on p "Thanks to its tropical latitude, [US_STATE] enjoys a steady day length througho…" at bounding box center [733, 320] width 680 height 79
click at [520, 374] on strong "Why Does [US_STATE] Have Consistent Day Lengths?" at bounding box center [696, 389] width 607 height 31
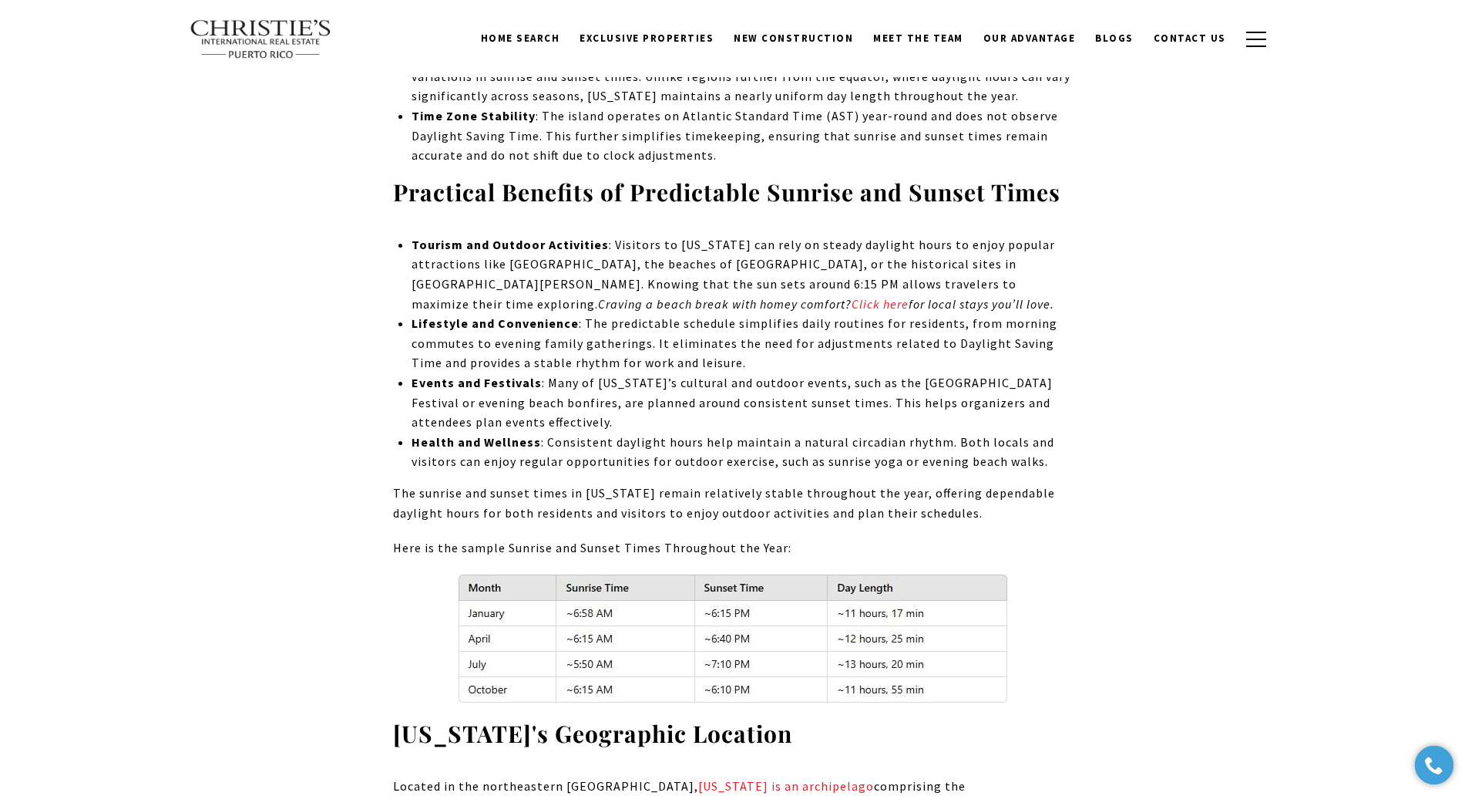
scroll to position [3996, 0]
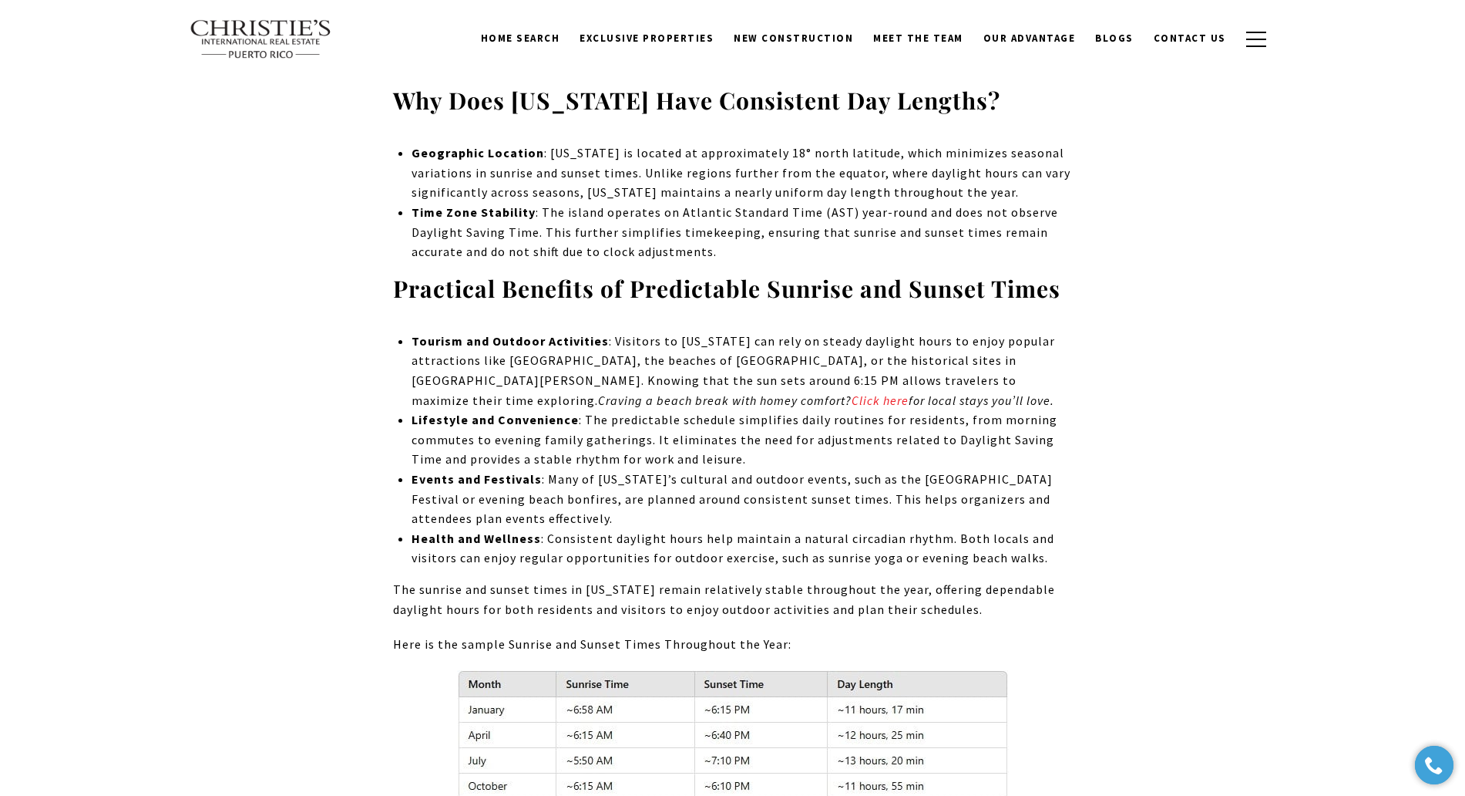
drag, startPoint x: 955, startPoint y: 227, endPoint x: 785, endPoint y: 247, distance: 171.5
click at [785, 331] on p "Tourism and Outdoor Activities : Visitors to [US_STATE] can rely on steady dayl…" at bounding box center [742, 370] width 661 height 79
click at [691, 410] on p "Lifestyle and Convenience : The predictable schedule simplifies daily routines …" at bounding box center [742, 439] width 661 height 59
click at [738, 364] on ul "Tourism and Outdoor Activities : Visitors to [US_STATE] can rely on steady dayl…" at bounding box center [742, 449] width 661 height 237
click at [804, 469] on p "Events and Festivals : Many of [US_STATE]’s cultural and outdoor events, such a…" at bounding box center [742, 498] width 661 height 59
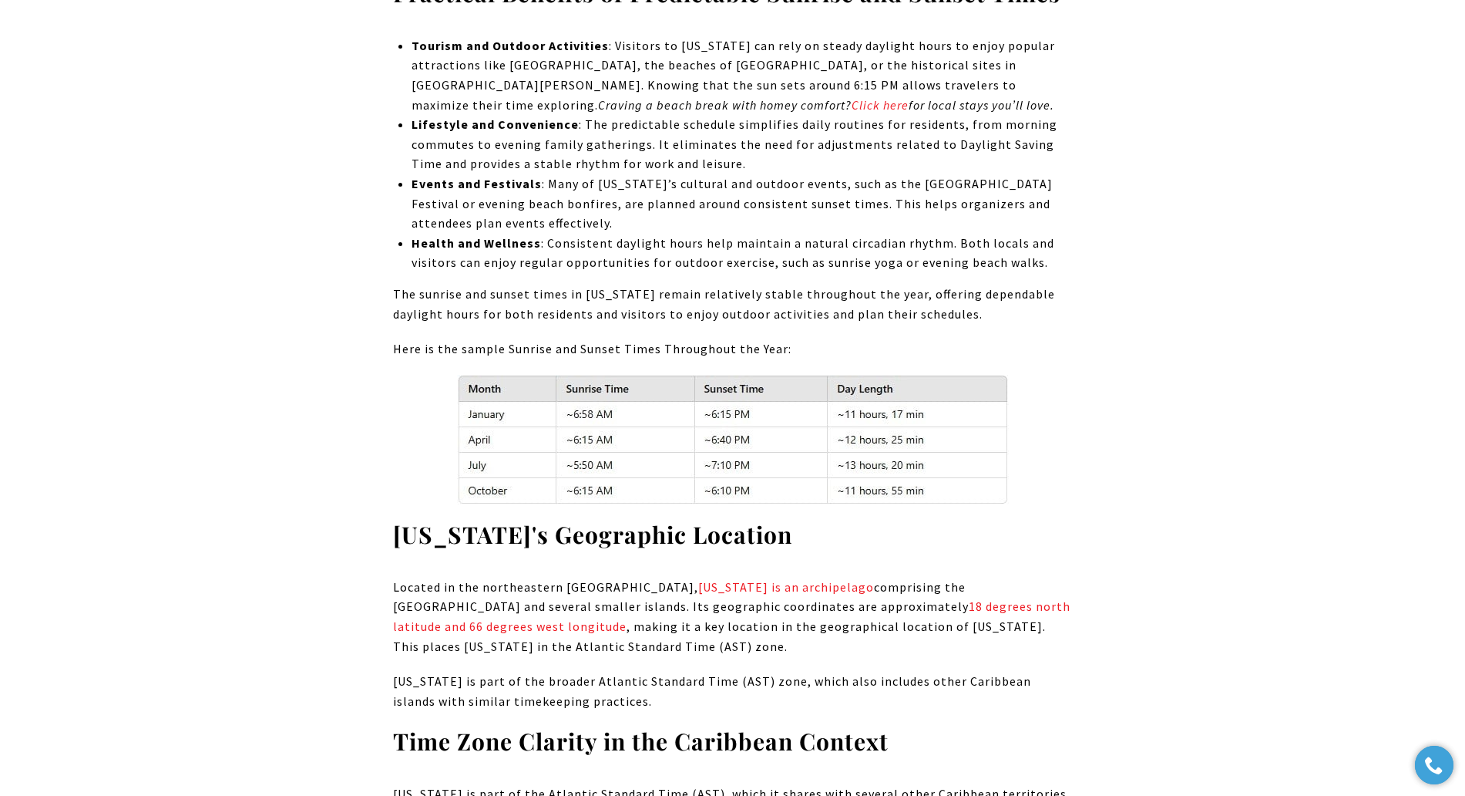
scroll to position [4382, 0]
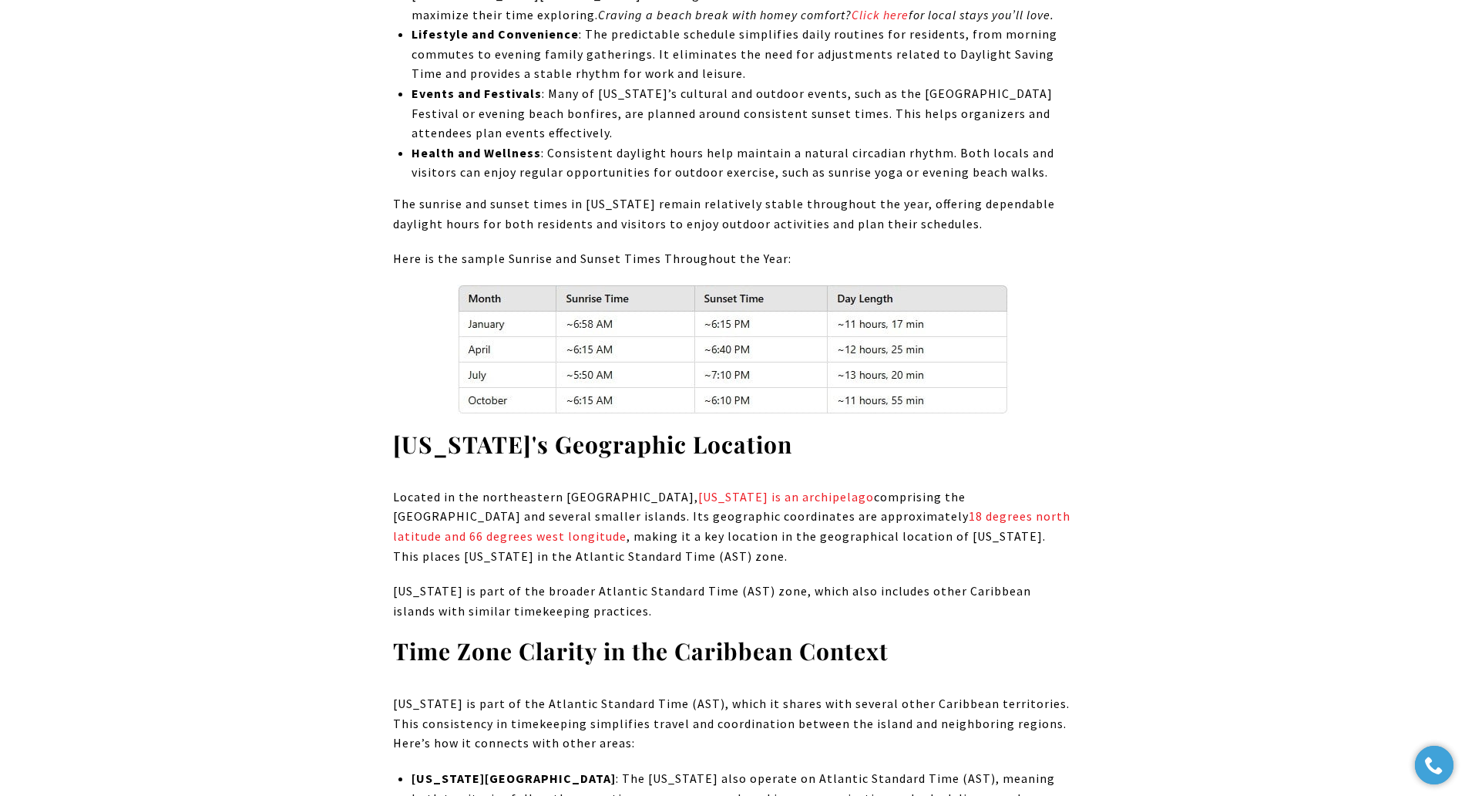
drag, startPoint x: 624, startPoint y: 331, endPoint x: 798, endPoint y: 342, distance: 173.8
click at [798, 489] on span "Located in the northeastern [GEOGRAPHIC_DATA], [US_STATE] is an archipelago com…" at bounding box center [732, 526] width 678 height 75
click at [658, 487] on p "Located in the northeastern [GEOGRAPHIC_DATA], [US_STATE] is an archipelago com…" at bounding box center [733, 526] width 680 height 79
drag, startPoint x: 755, startPoint y: 360, endPoint x: 450, endPoint y: 378, distance: 305.8
click at [450, 489] on span "Located in the northeastern [GEOGRAPHIC_DATA], [US_STATE] is an archipelago com…" at bounding box center [732, 526] width 678 height 75
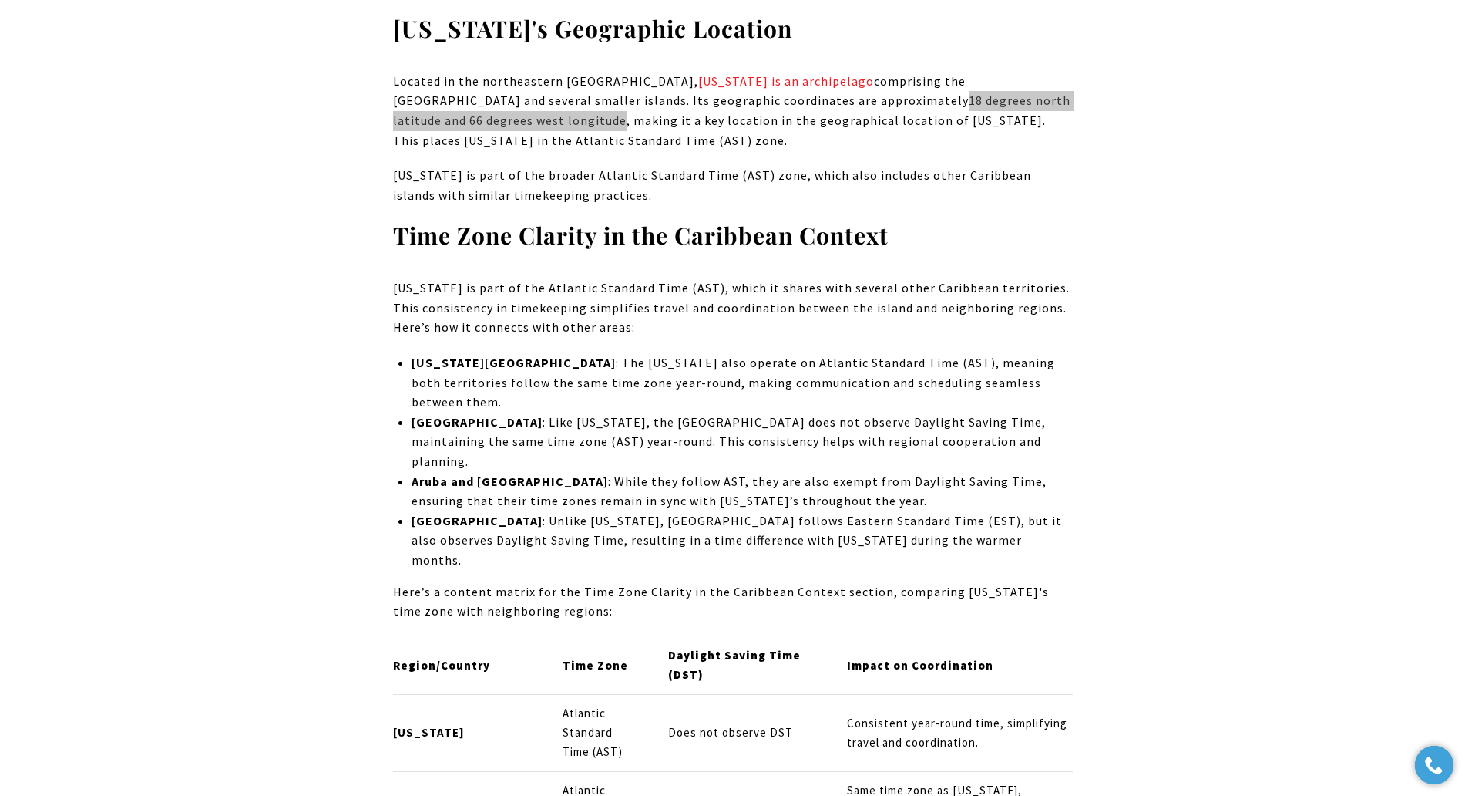
scroll to position [4863, 0]
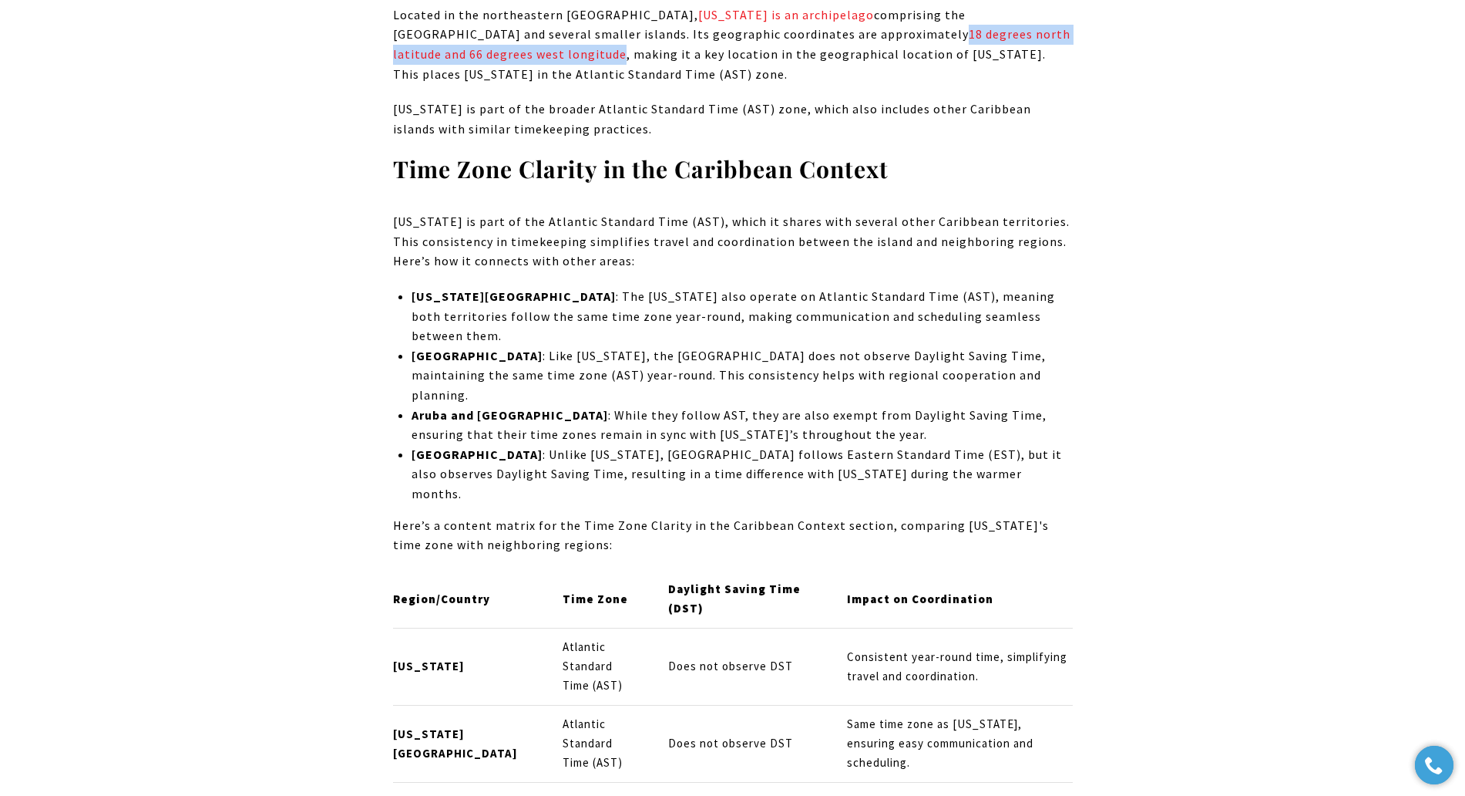
click at [808, 346] on p "[GEOGRAPHIC_DATA] : Like [US_STATE], the [GEOGRAPHIC_DATA] does not observe Day…" at bounding box center [742, 375] width 661 height 59
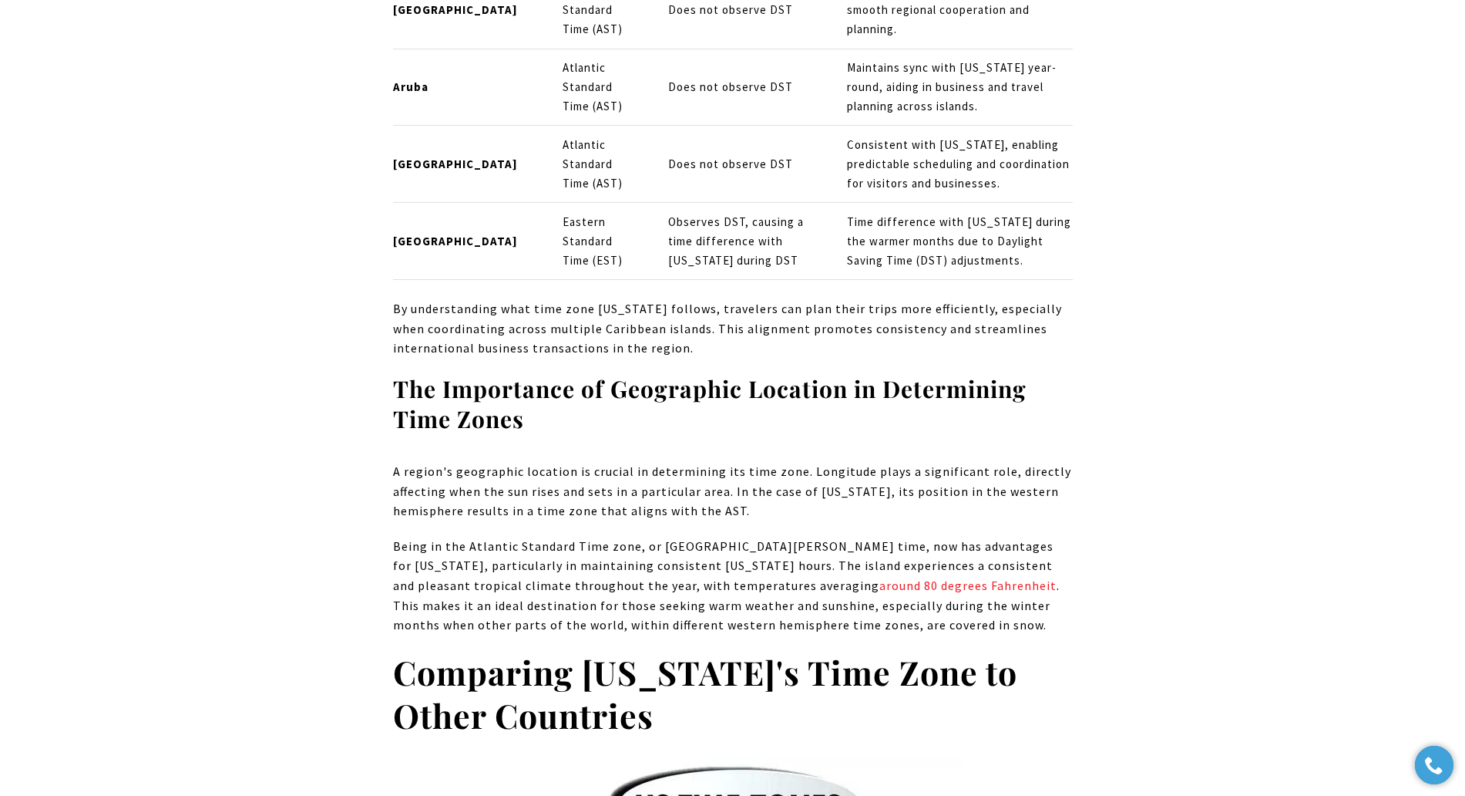
scroll to position [5827, 0]
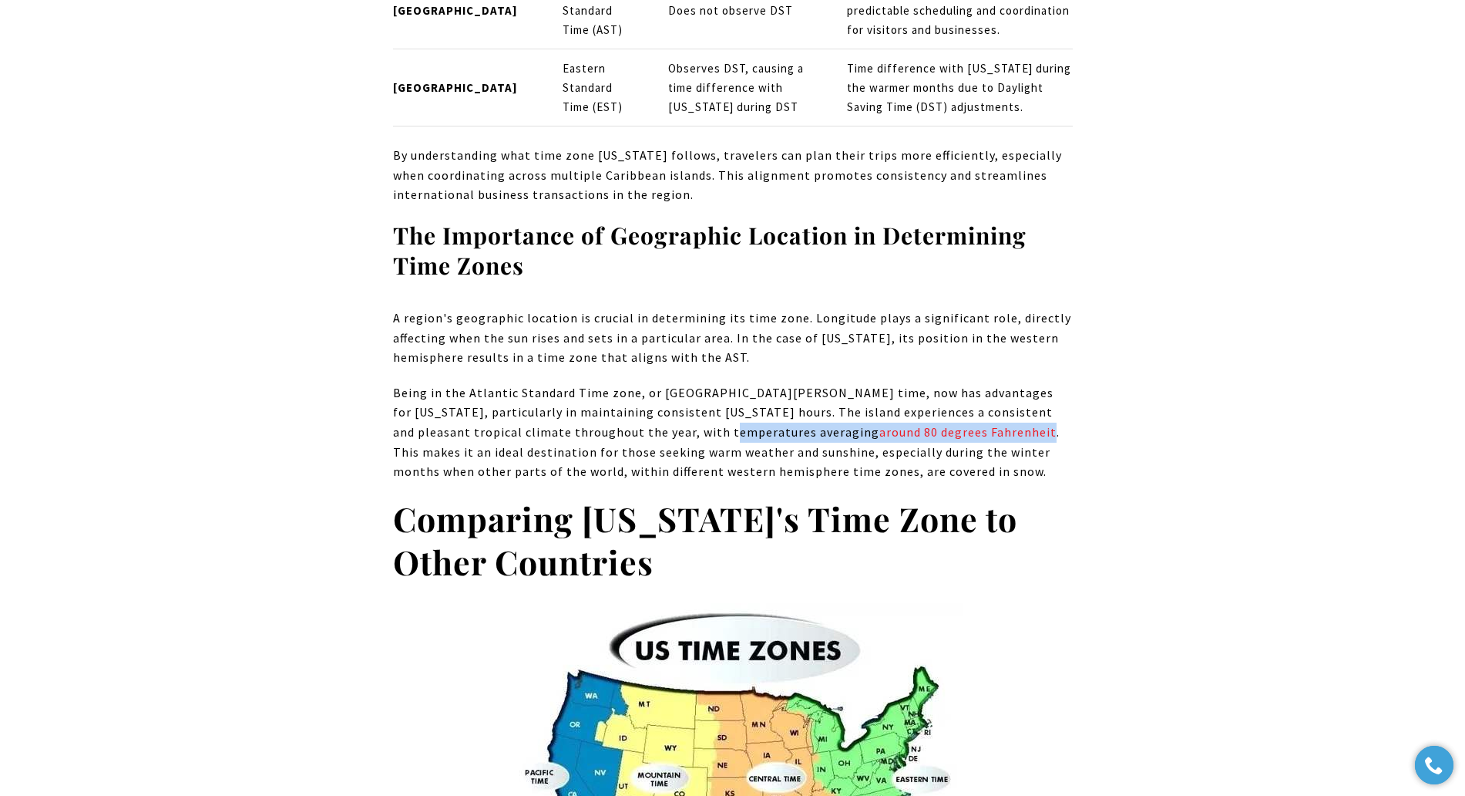
drag, startPoint x: 676, startPoint y: 237, endPoint x: 863, endPoint y: 239, distance: 187.3
click at [863, 385] on span "Being in the Atlantic Standard Time zone, or [GEOGRAPHIC_DATA][PERSON_NAME] tim…" at bounding box center [726, 432] width 667 height 94
click at [263, 241] on div "Where is [US_STATE]? With its dimensions spanning a beautiful island in the [GE…" at bounding box center [732, 687] width 1079 height 11687
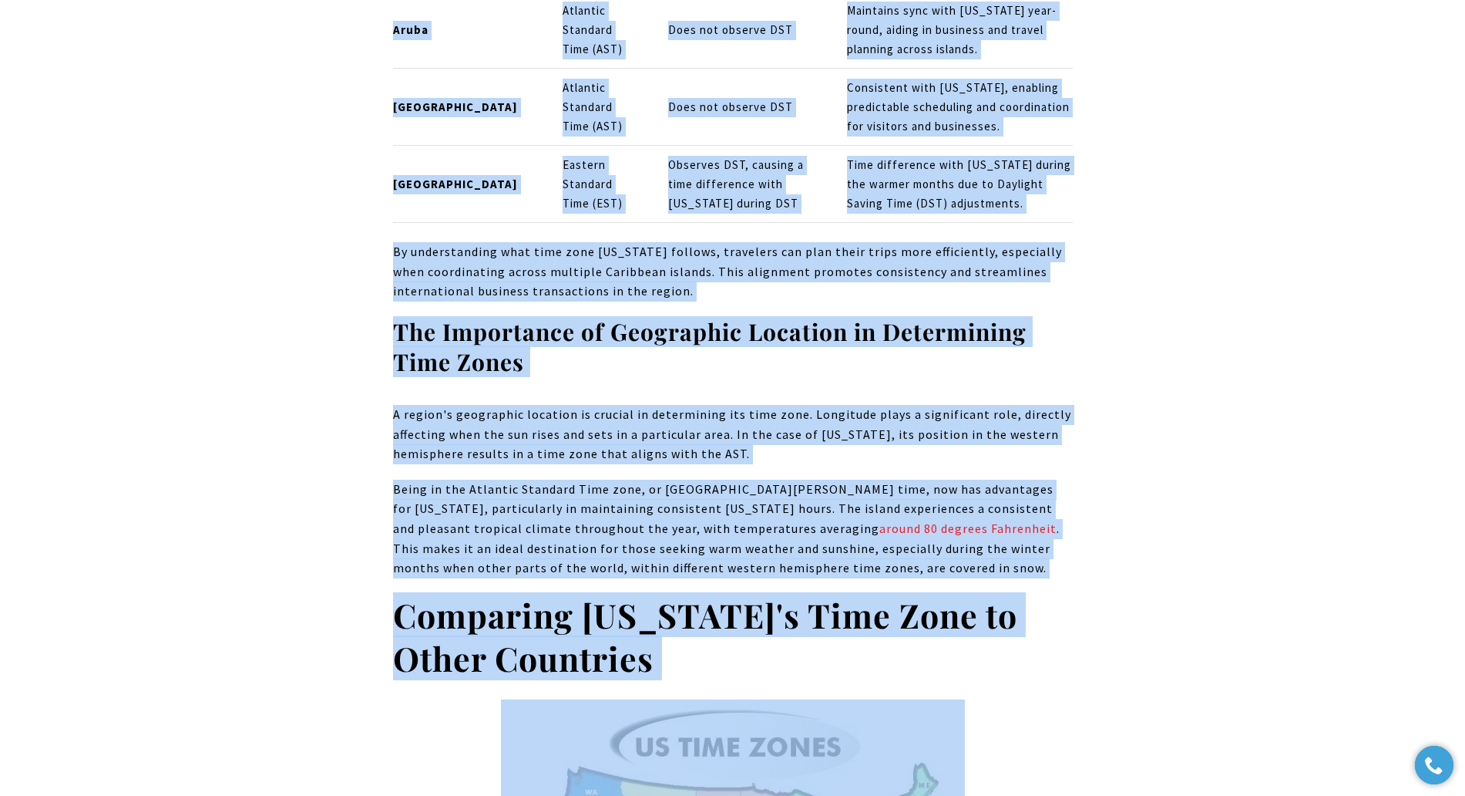
scroll to position [5923, 0]
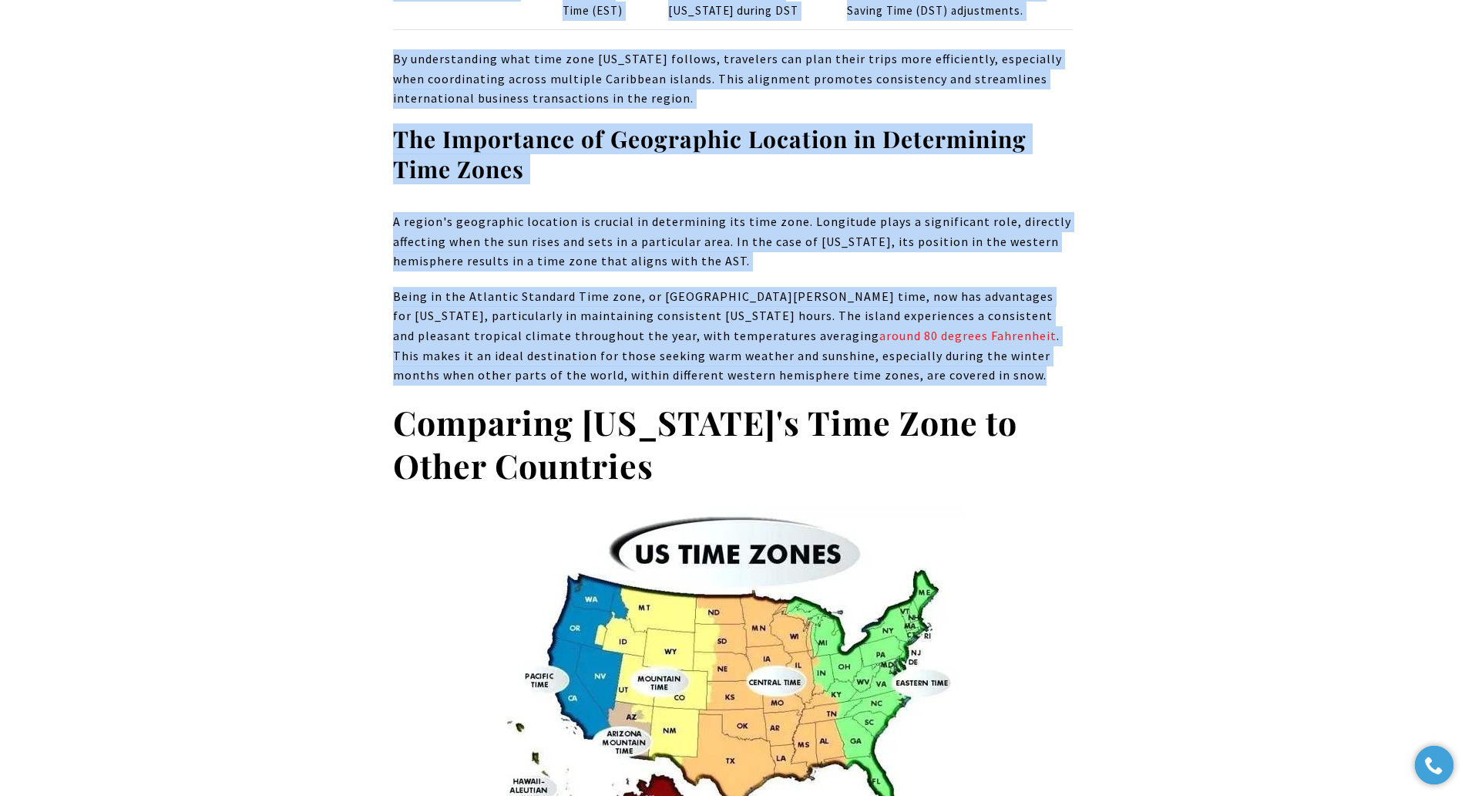
drag, startPoint x: 346, startPoint y: 224, endPoint x: 806, endPoint y: 199, distance: 460.1
click at [809, 185] on div "Where is [US_STATE]? With its dimensions spanning a beautiful island in the [GE…" at bounding box center [732, 590] width 1079 height 11687
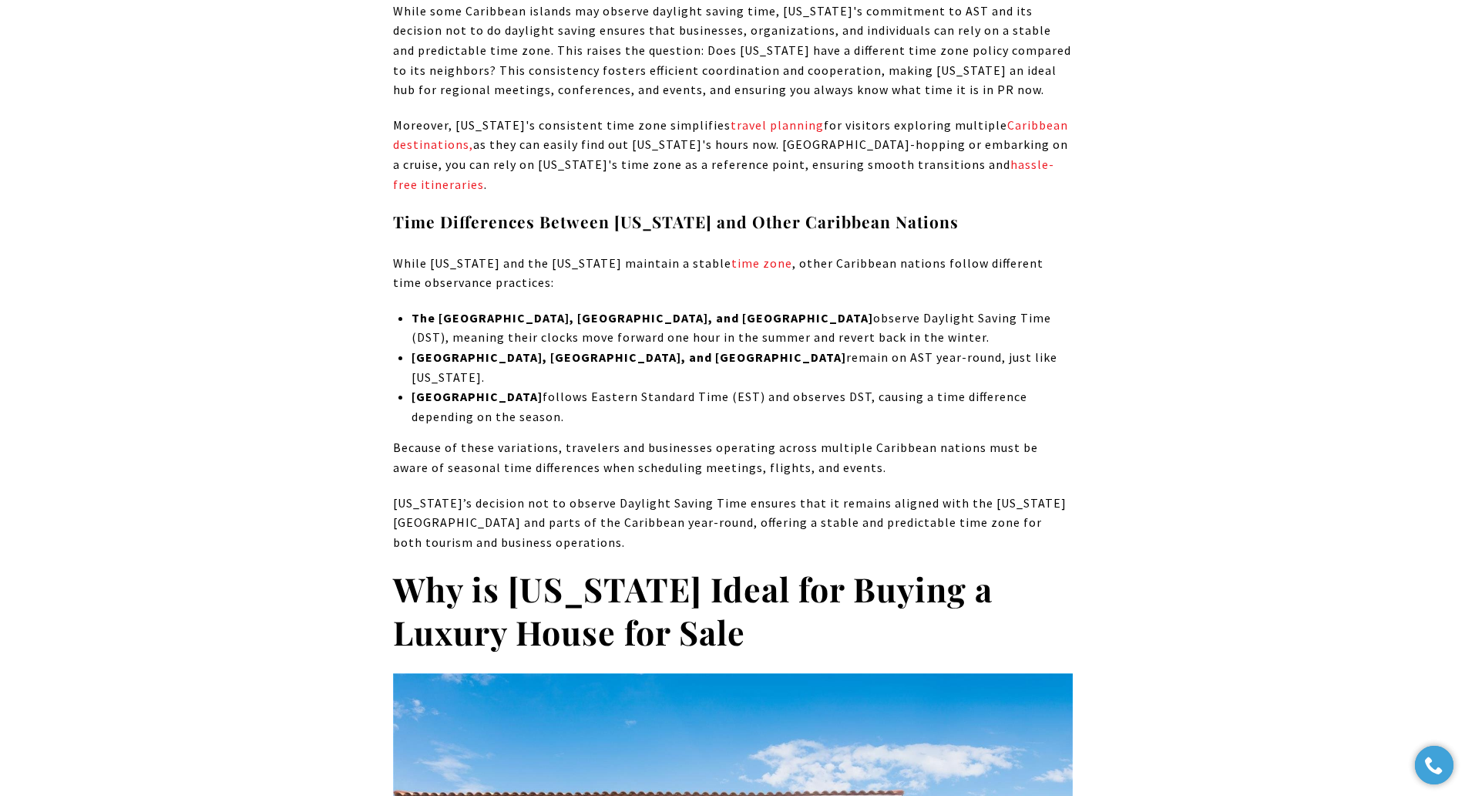
scroll to position [7465, 0]
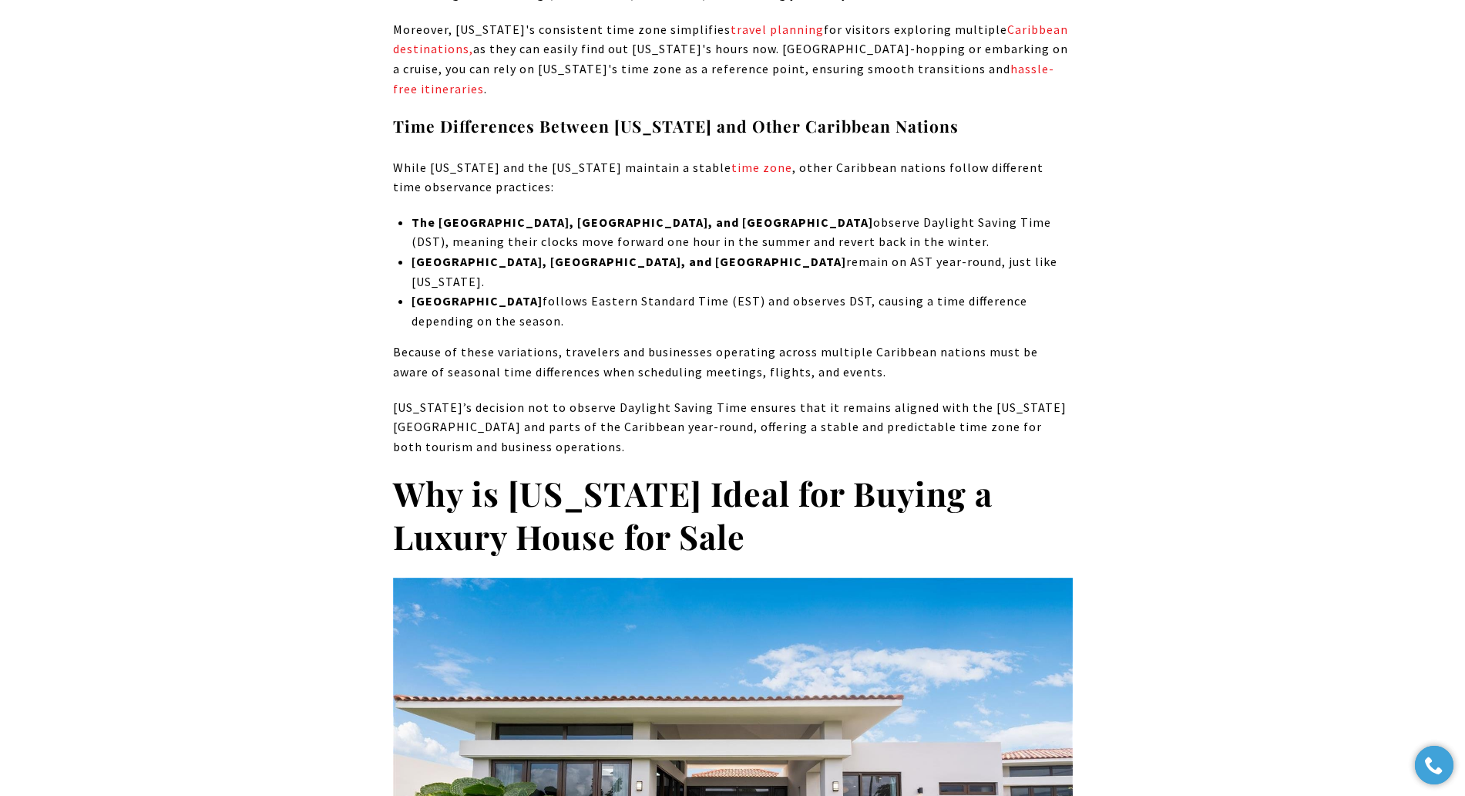
drag, startPoint x: 578, startPoint y: 256, endPoint x: 863, endPoint y: 276, distance: 285.9
click at [863, 472] on h2 "Why is [US_STATE] Ideal for Buying a Luxury House for Sale" at bounding box center [733, 515] width 680 height 86
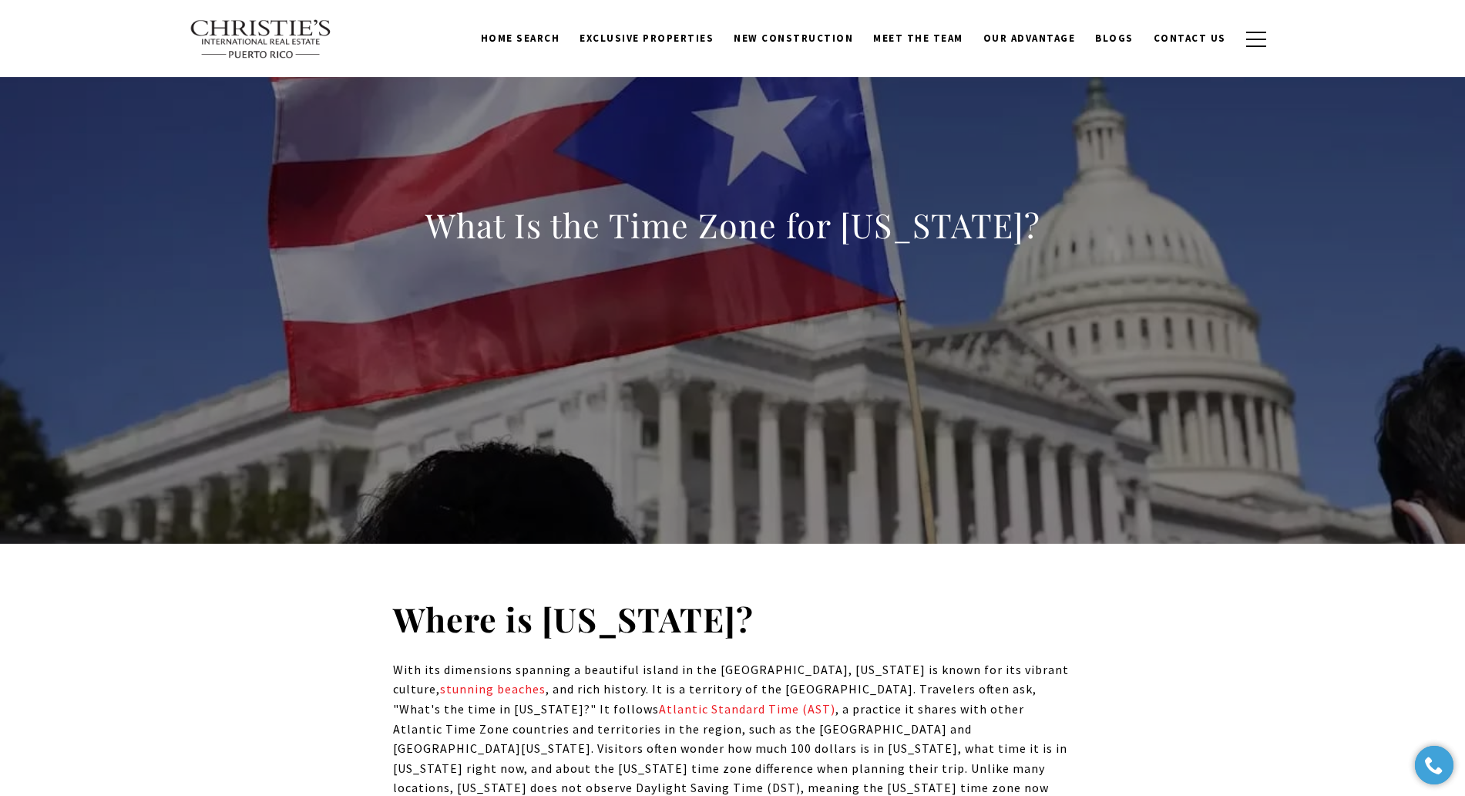
scroll to position [0, 0]
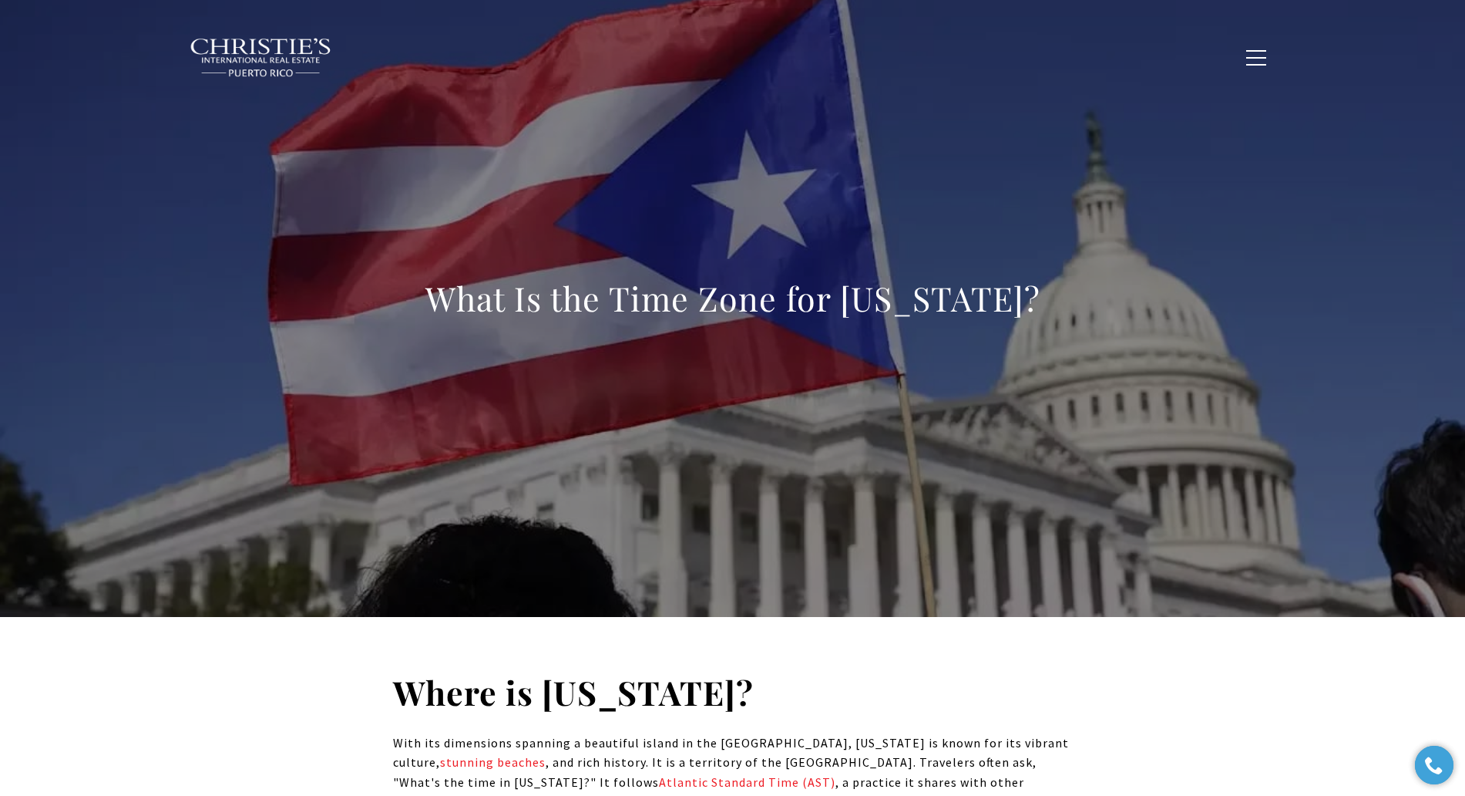
click at [745, 307] on h1 "What Is the Time Zone for [US_STATE]?" at bounding box center [733, 298] width 615 height 43
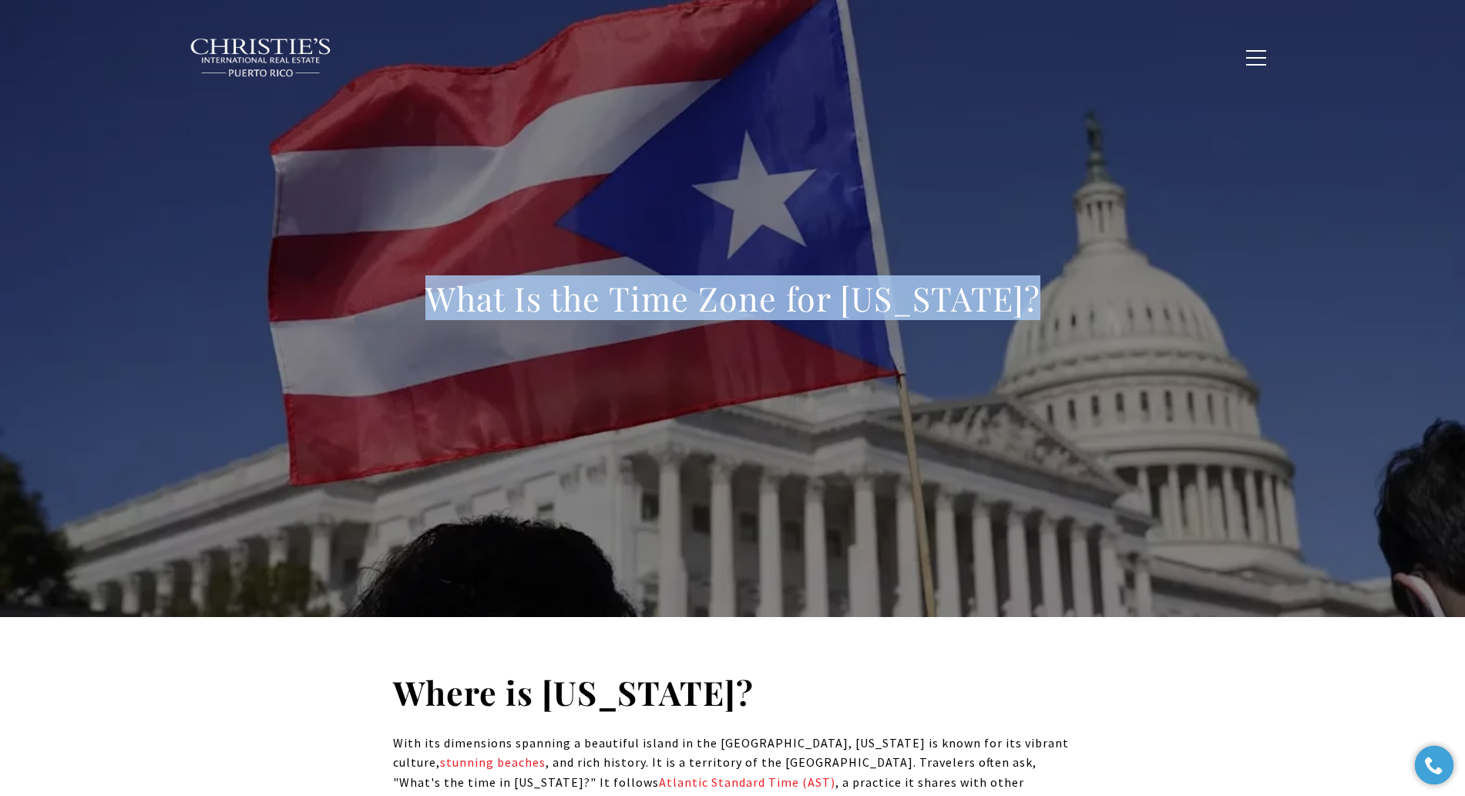
click at [745, 307] on h1 "What Is the Time Zone for [US_STATE]?" at bounding box center [733, 298] width 615 height 43
